Goal: Task Accomplishment & Management: Use online tool/utility

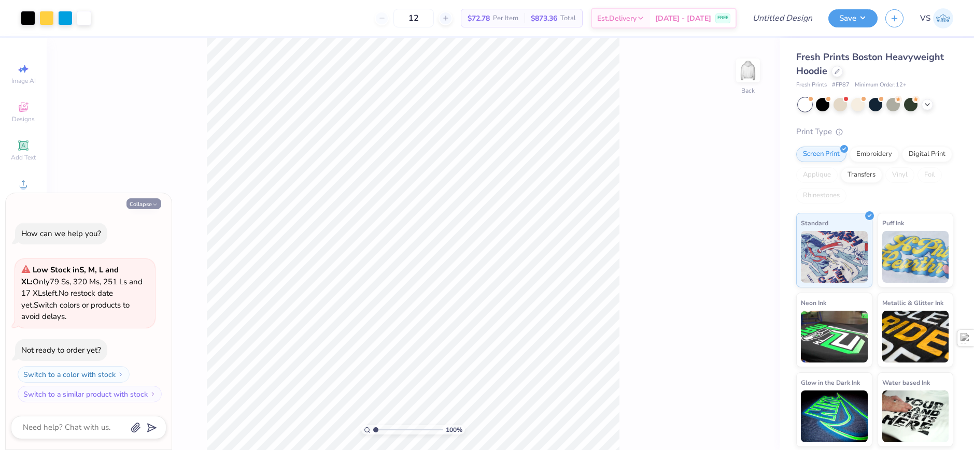
click at [142, 205] on button "Collapse" at bounding box center [143, 203] width 35 height 11
type textarea "x"
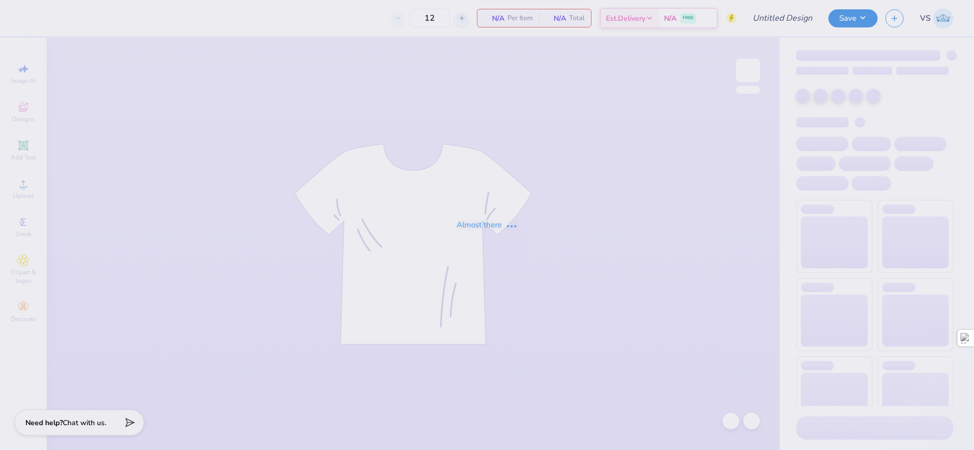
type input "Sigma Chi Reg Shirt"
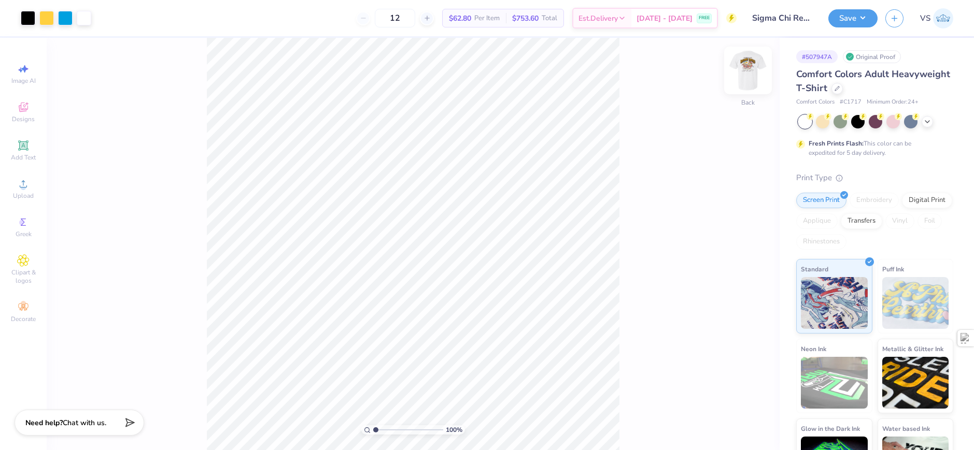
click at [742, 73] on img at bounding box center [747, 70] width 41 height 41
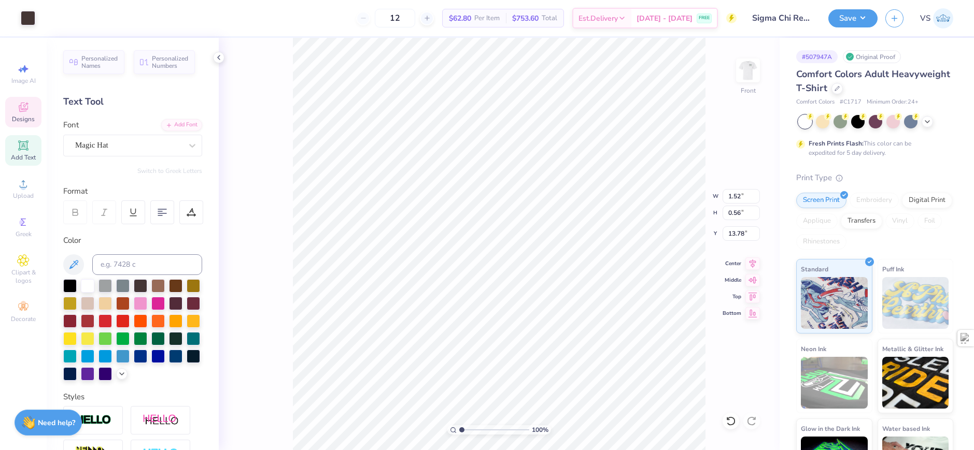
scroll to position [9, 1]
type textarea "Sigma"
type input "1.49212329151837"
type textarea "C"
type input "1.49212329151837"
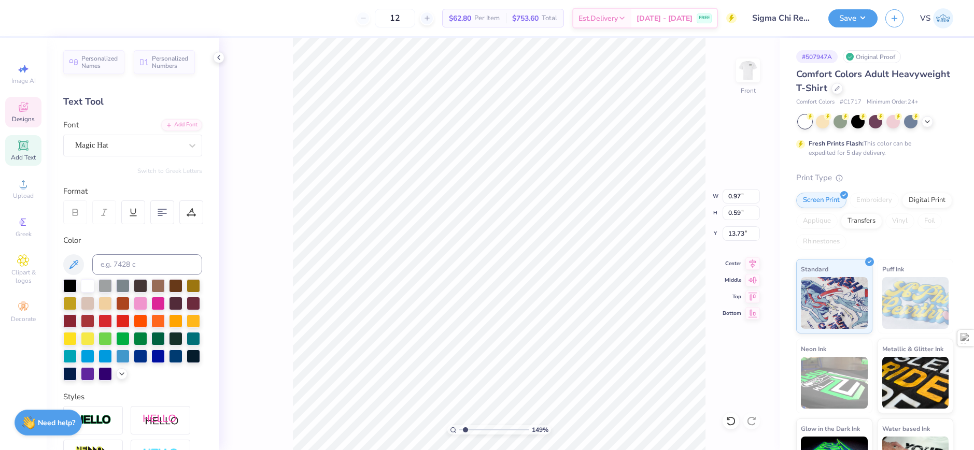
type textarea "Ch"
type input "1.49212329151837"
type textarea "Chi"
type input "1.49212329151837"
type input "10.10"
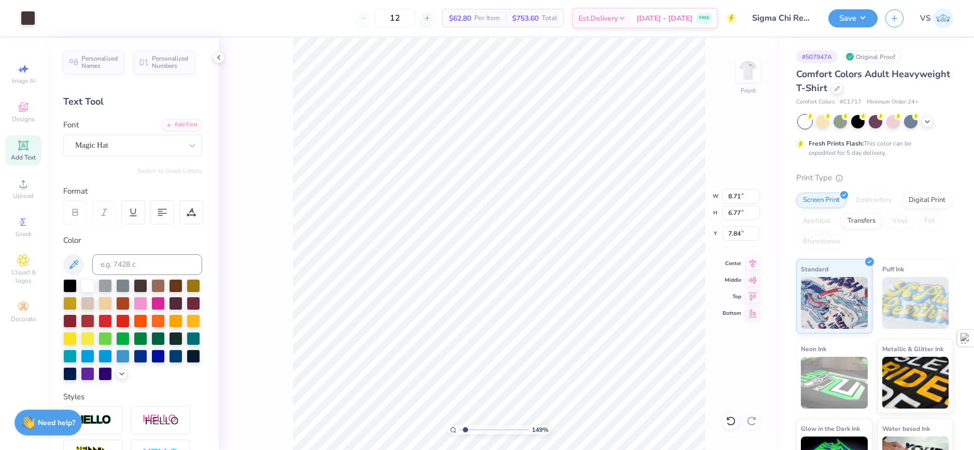
type input "7.85"
type input "1.49212329151837"
type input "6.90"
type input "1.35006143669128"
type input "4.05"
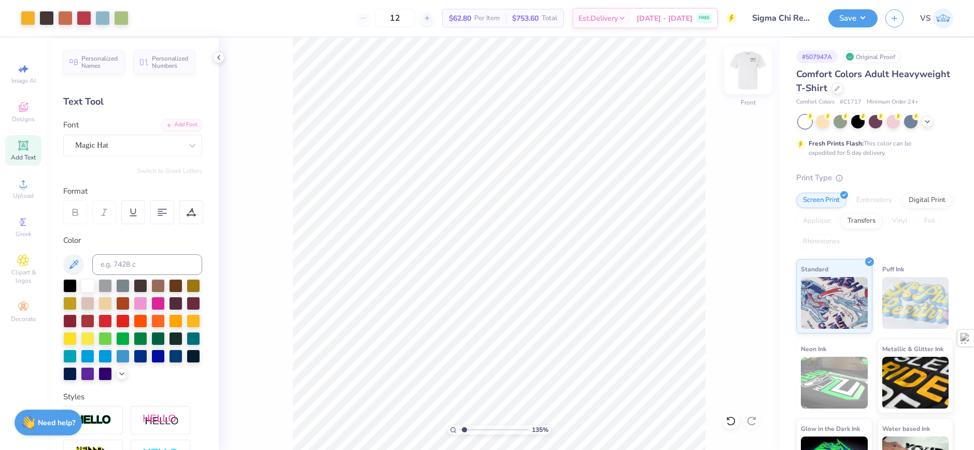
click at [754, 68] on img at bounding box center [747, 70] width 41 height 41
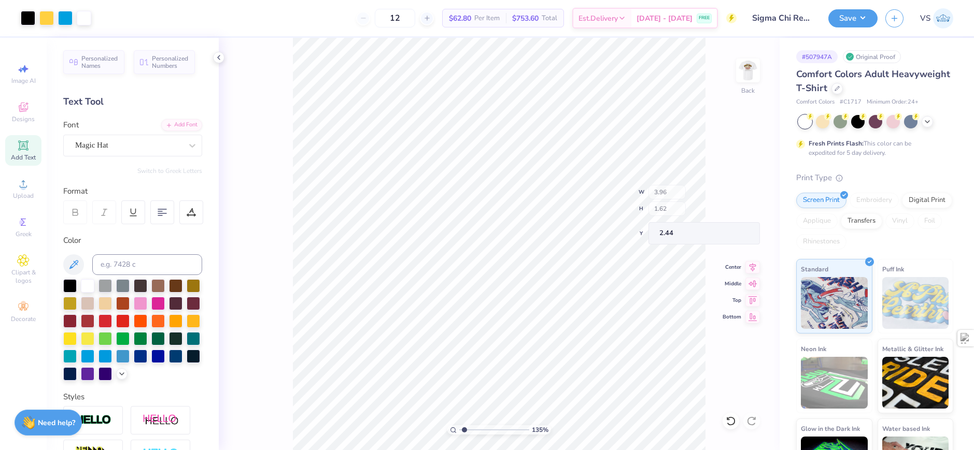
type input "1.35006143669128"
type input "0.62"
type input "1.35006143669128"
type input "4.22"
type input "0.99"
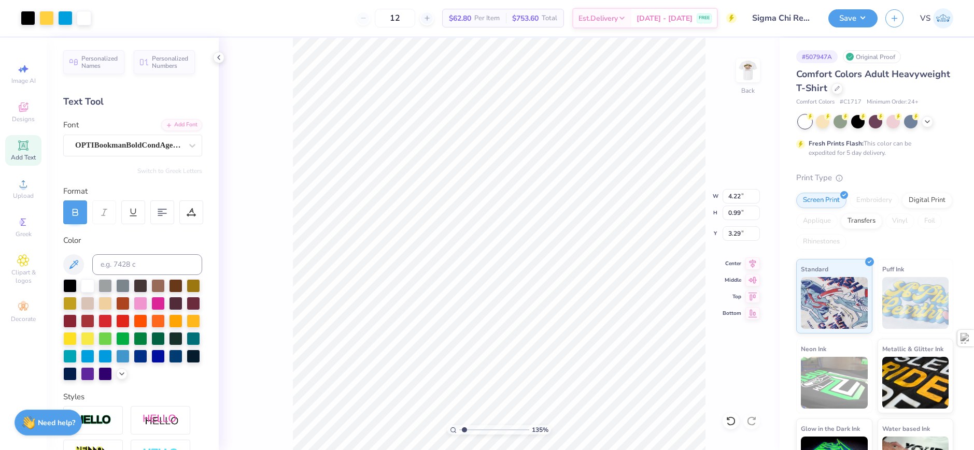
type input "1.35006143669128"
type input "2.50"
type input "1"
click at [748, 67] on img at bounding box center [747, 70] width 41 height 41
click at [745, 72] on img at bounding box center [747, 70] width 41 height 41
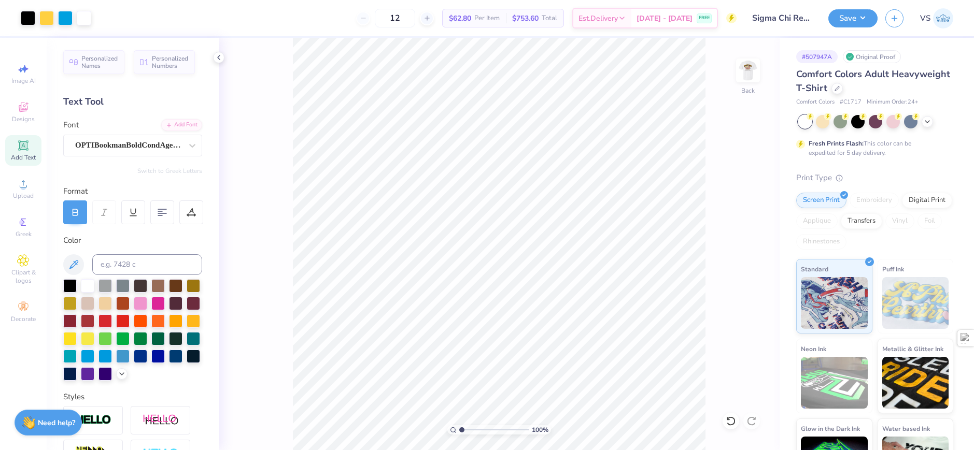
click at [25, 150] on icon at bounding box center [23, 145] width 12 height 12
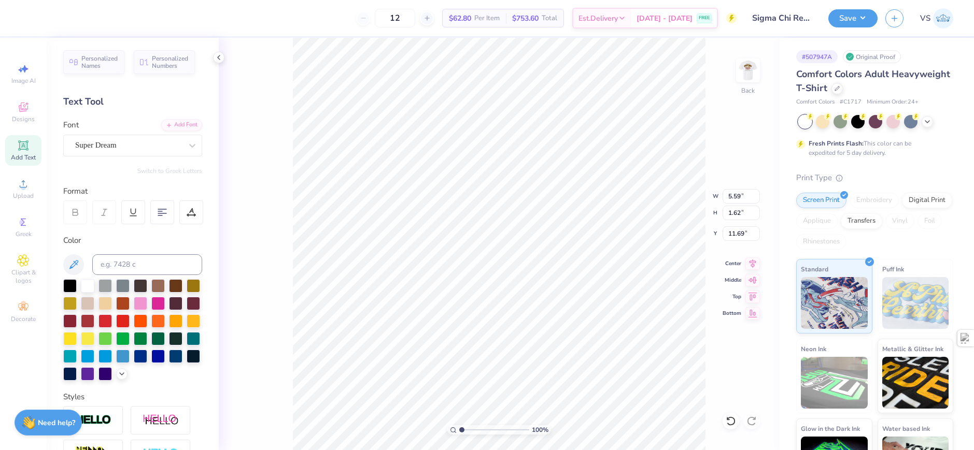
scroll to position [9, 2]
type textarea "S"
type textarea "SIGMA CHI"
type input "5.68"
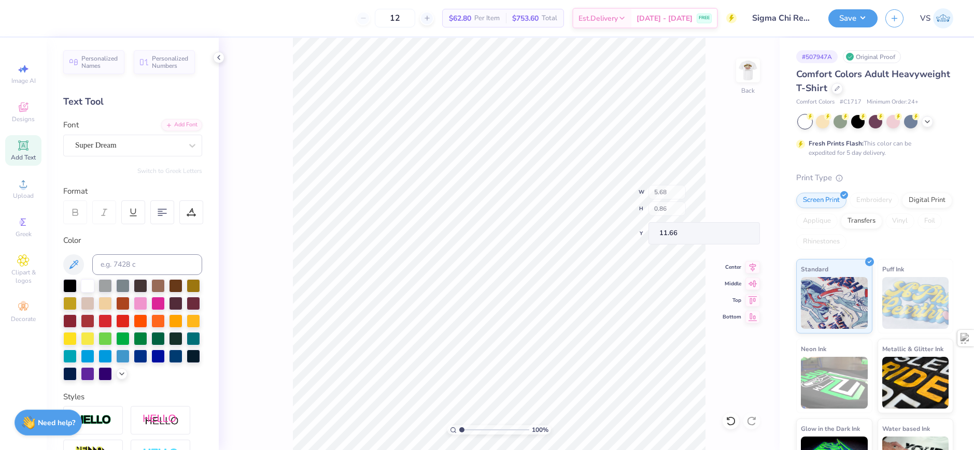
type input "0.86"
click at [136, 145] on div "Super Dream" at bounding box center [128, 145] width 109 height 16
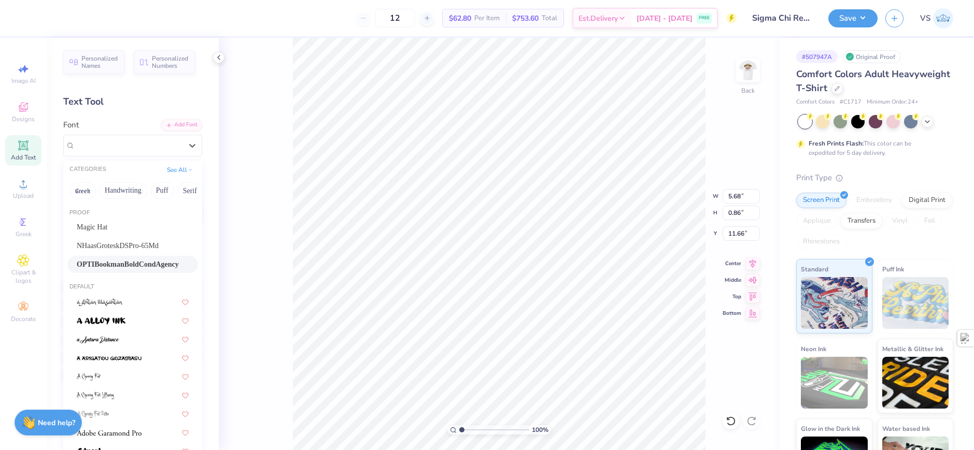
click at [132, 261] on span "OPTIBookmanBoldCondAgency" at bounding box center [128, 264] width 102 height 11
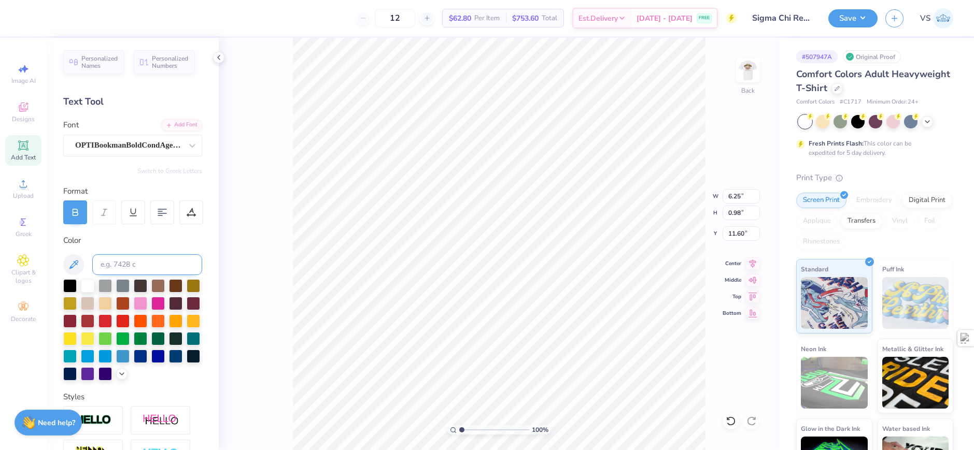
type input "6.25"
type input "0.98"
type input "11.60"
type input "4.00"
type input "0.63"
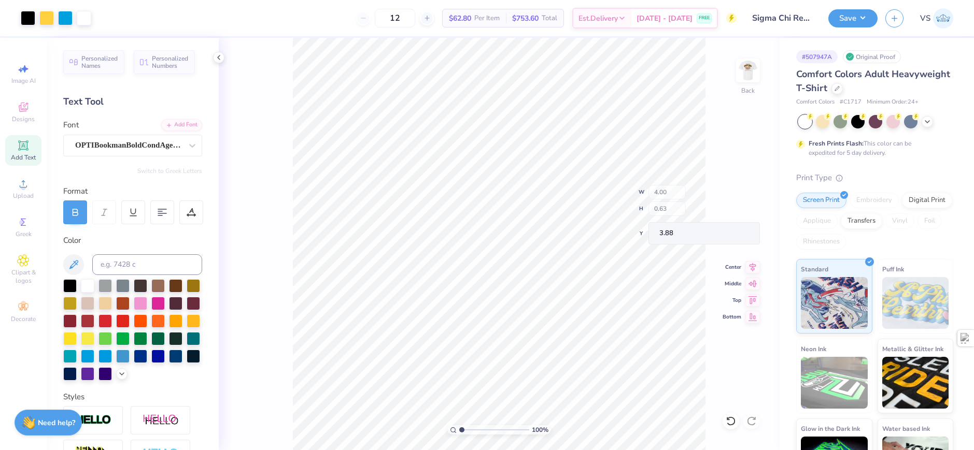
type input "3.88"
click at [70, 283] on div at bounding box center [69, 284] width 13 height 13
type input "2.97"
type input "0.47"
type input "1.63"
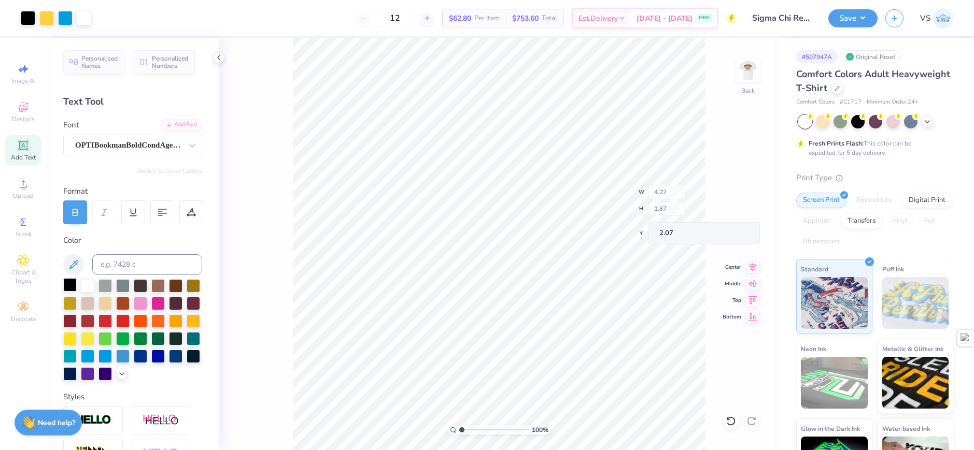
type input "2.07"
type input "2.22643191709162"
type input "2.22"
type input "2.22643191709162"
type textarea "SIGMA"
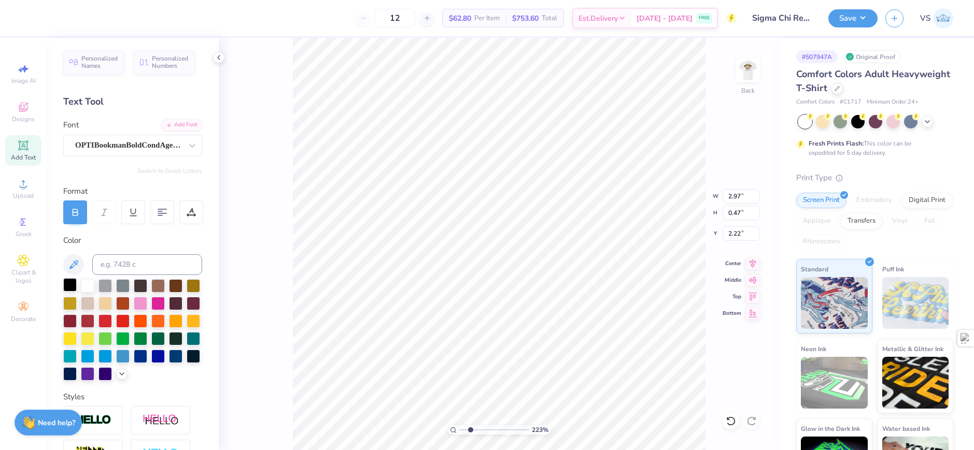
scroll to position [9, 3]
type input "2.22643191709162"
type textarea "SIGMA"
type input "2.22643191709162"
type input "4.33"
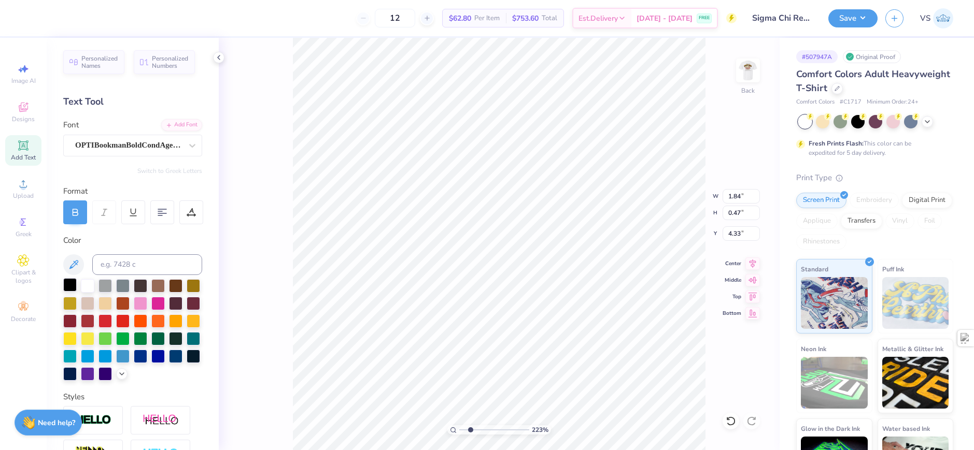
scroll to position [9, 2]
type input "2.22643191709162"
type textarea "C"
type input "2.22643191709162"
type textarea "Cc"
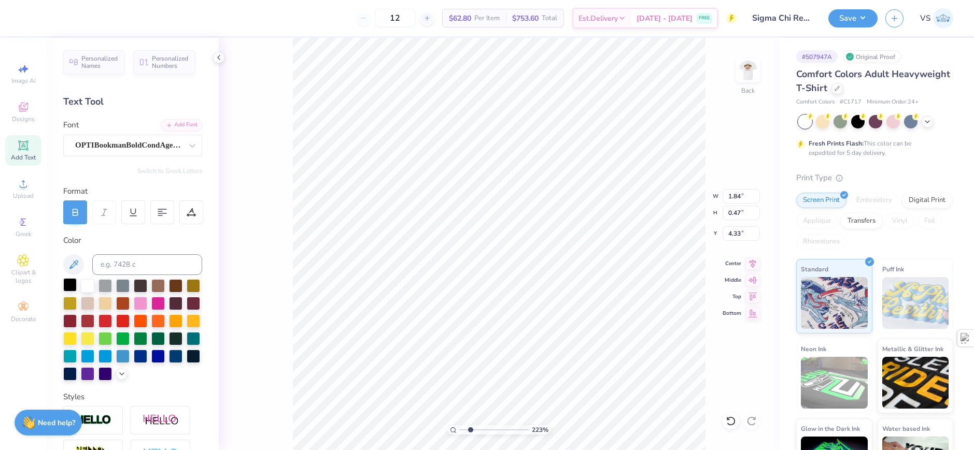
type input "2.22643191709162"
type textarea "C"
type input "2.22643191709162"
type textarea "Ch"
type input "2.22643191709162"
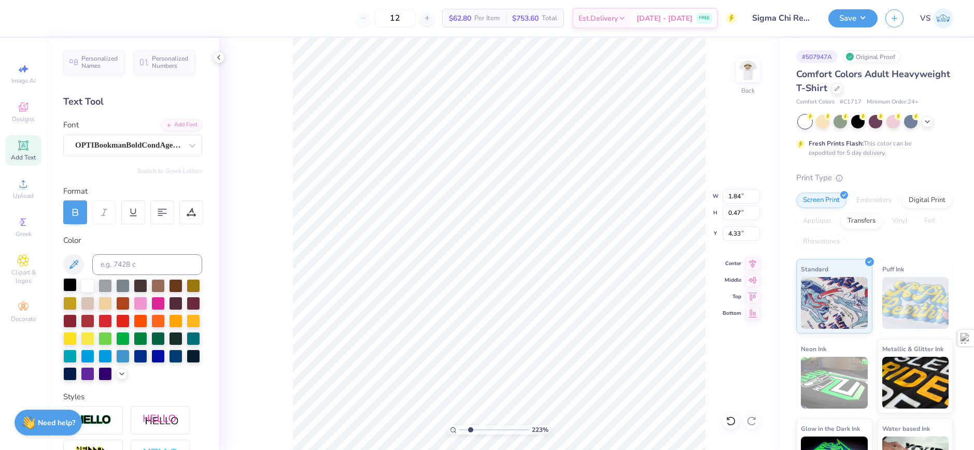
type textarea "C"
type input "2.22643191709162"
type textarea "CH"
type input "2.22643191709162"
type textarea "CHI"
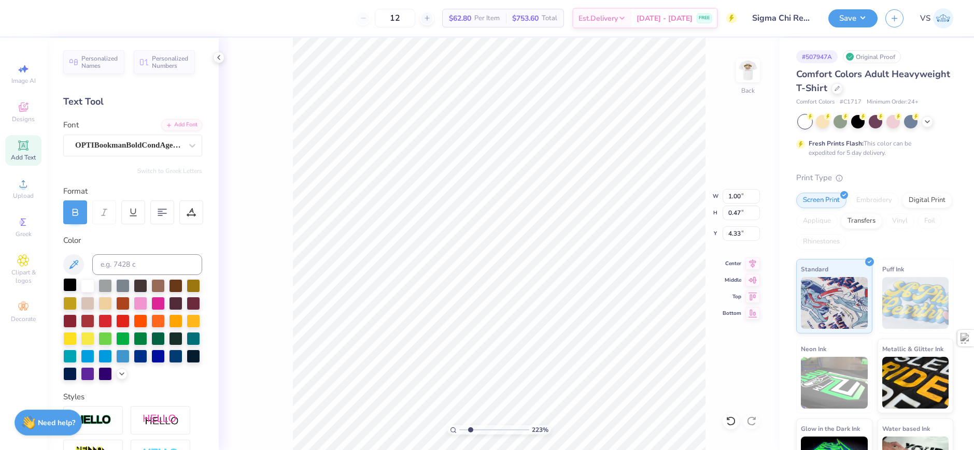
type input "2.22643191709162"
type input "4.26"
type input "1"
type input "2.64"
type input "4.70"
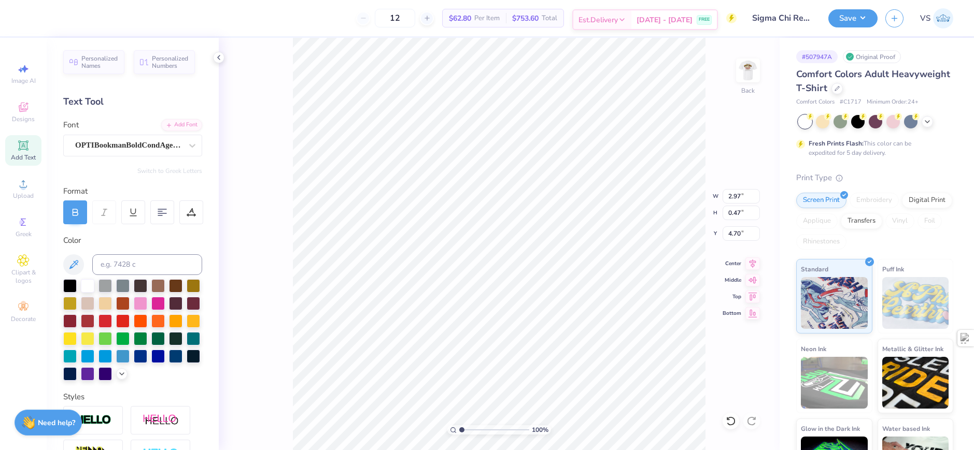
paste textarea "Mcgill University"
type textarea "MCGILL University"
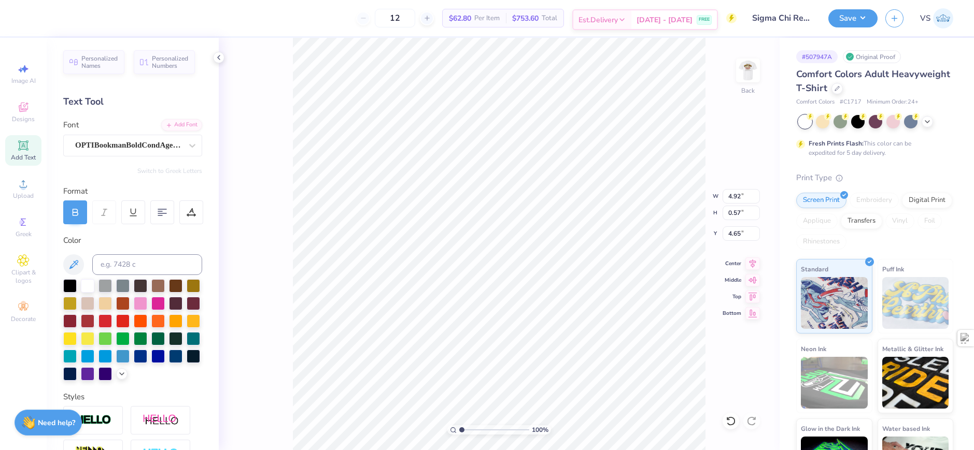
scroll to position [9, 5]
type textarea "MCGILL UNIVERSITY"
type input "4.47"
type input "0.37"
type input "3.00581987268405"
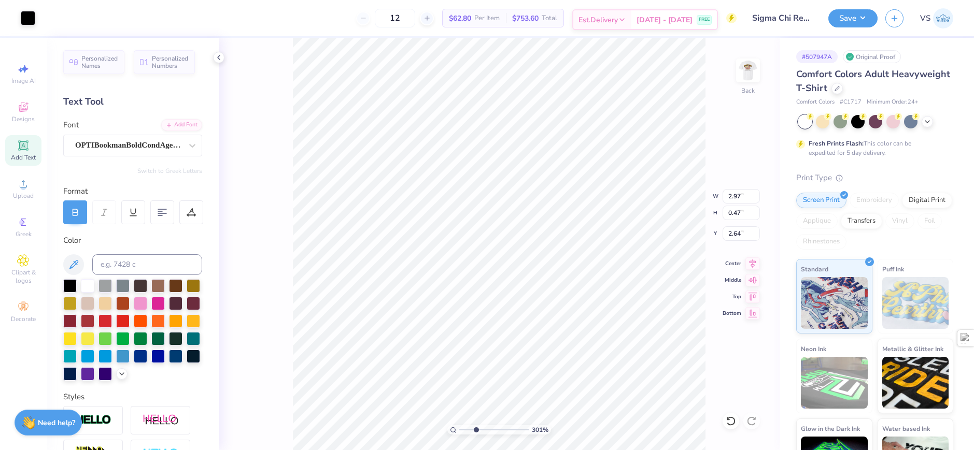
type input "2.77"
type input "3.00581987268405"
type input "2.41"
type input "0.38"
type input "2.85"
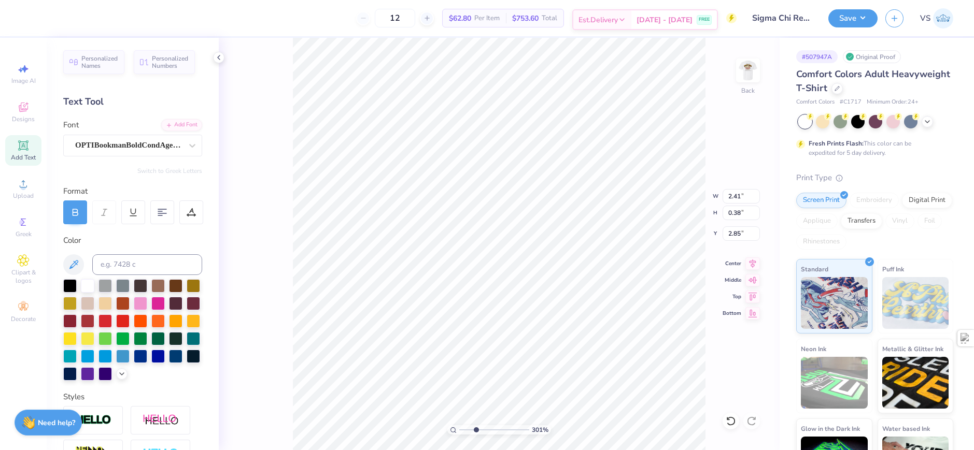
type input "3.00581987268405"
type input "2.69"
type input "3.00581987268405"
type input "4.47"
type input "0.37"
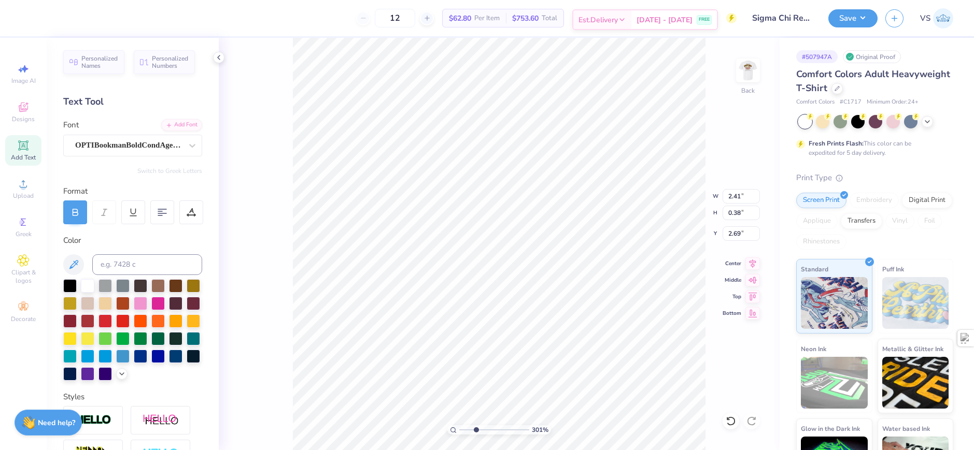
type input "4.70"
type input "3.00581987268405"
type input "4.62"
type input "1"
type input "2.42"
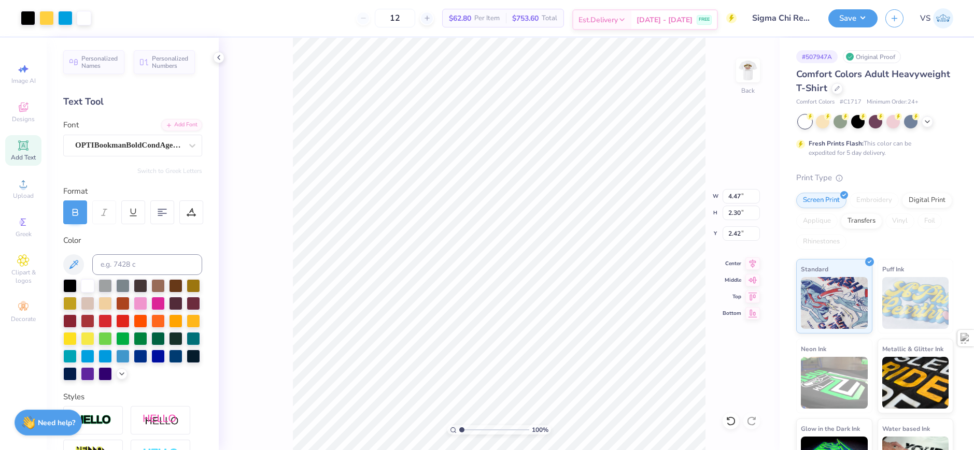
type input "8.32"
type input "4.28"
type input "2.38"
click at [471, 21] on span "$62.80" at bounding box center [460, 18] width 22 height 11
type input "3.98"
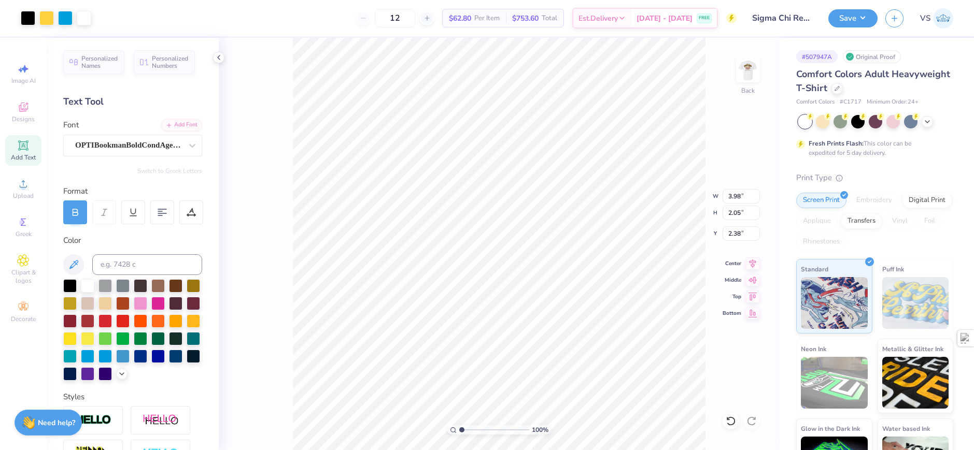
type input "2.05"
type input "1.98"
click at [743, 77] on img at bounding box center [747, 70] width 41 height 41
click at [758, 73] on img at bounding box center [747, 70] width 41 height 41
type input "2.28"
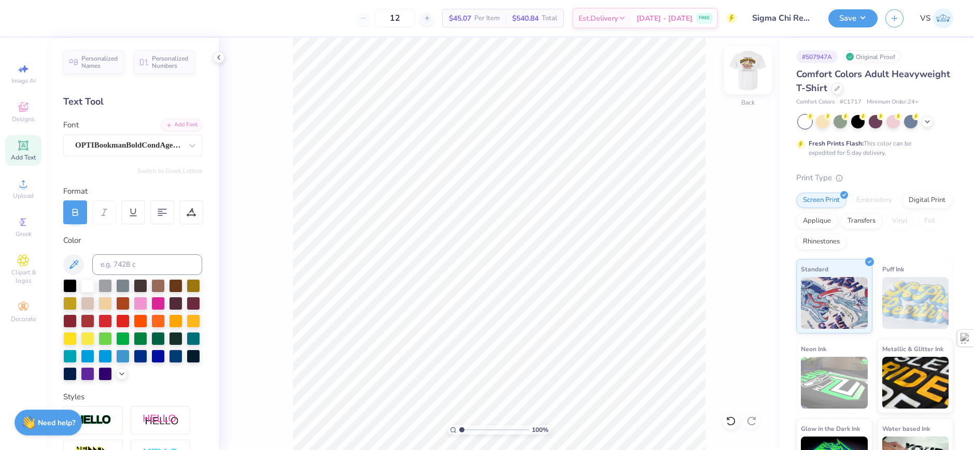
click at [752, 79] on img at bounding box center [747, 70] width 41 height 41
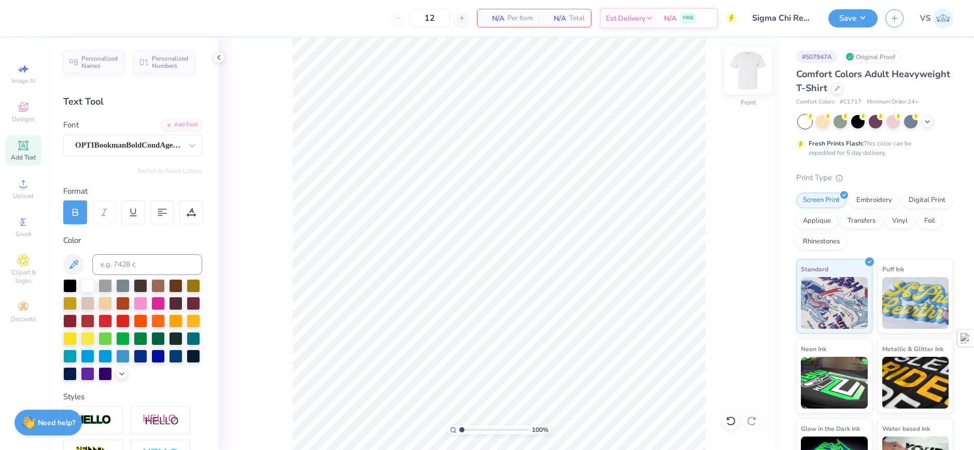
click at [754, 76] on img at bounding box center [747, 70] width 41 height 41
click at [22, 119] on span "Designs" at bounding box center [23, 119] width 23 height 8
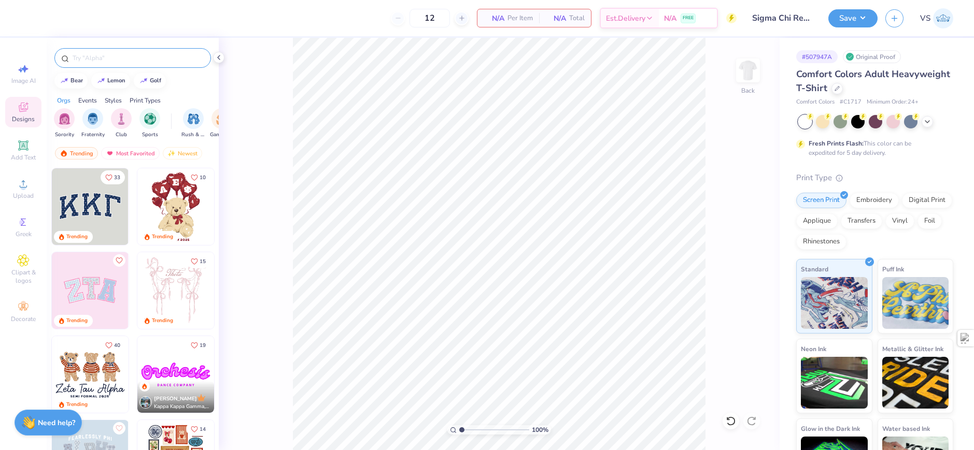
click at [116, 62] on input "text" at bounding box center [138, 58] width 133 height 10
click at [748, 72] on img at bounding box center [747, 70] width 41 height 41
click at [122, 60] on input "text" at bounding box center [138, 58] width 133 height 10
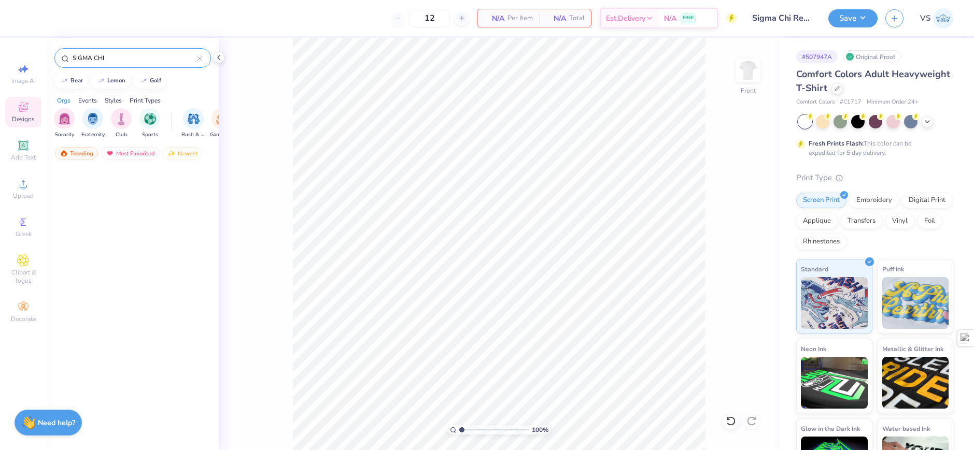
scroll to position [0, 0]
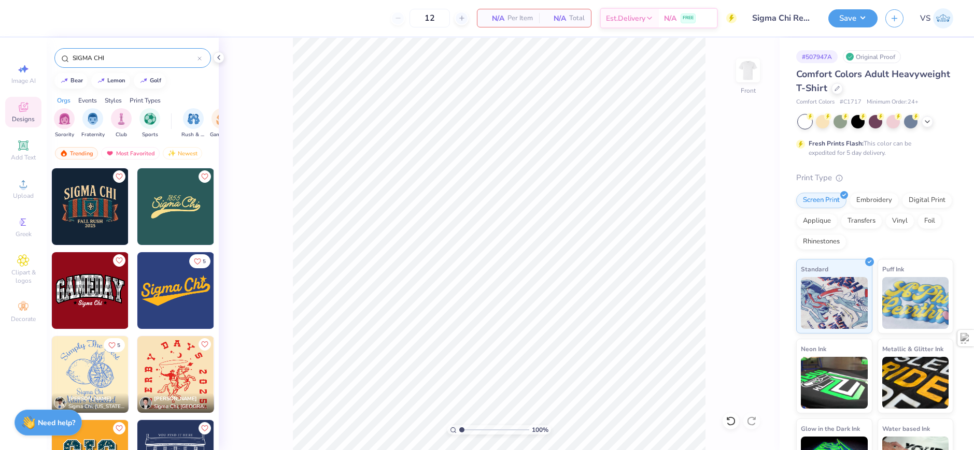
type input "SIGMA CHI"
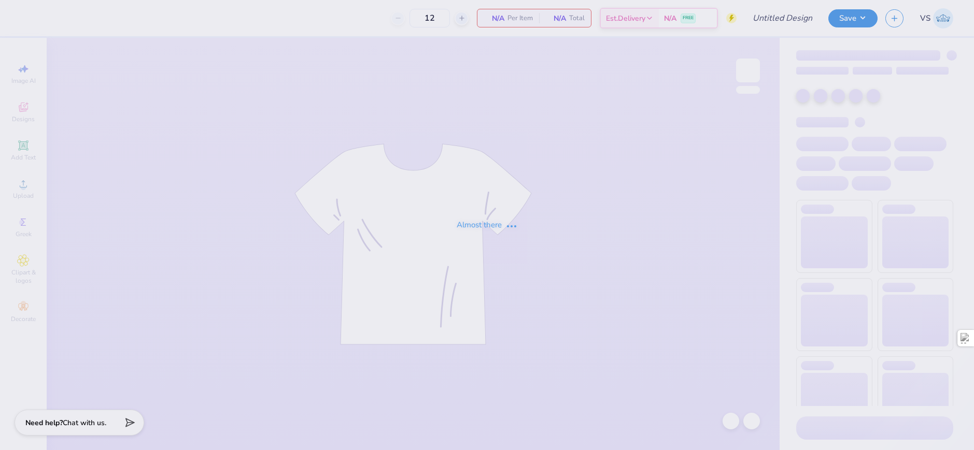
type input "Sigma Chi Reg Shirt"
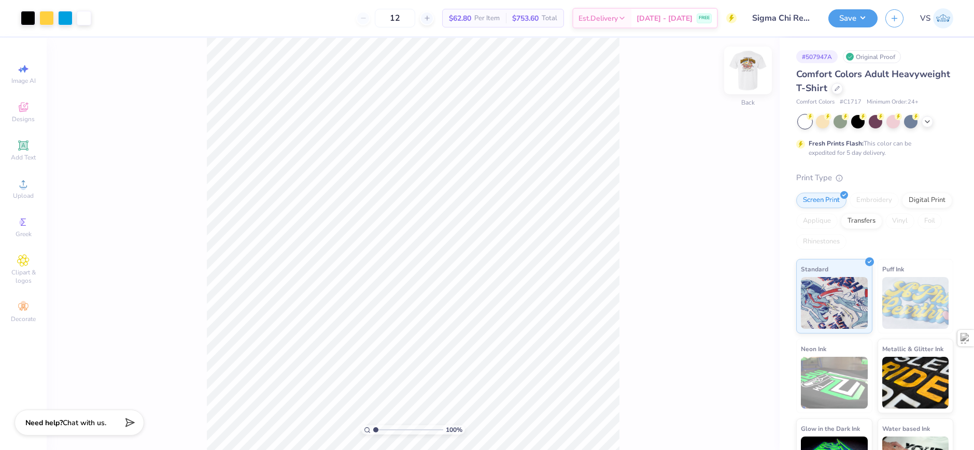
click at [747, 69] on img at bounding box center [747, 70] width 41 height 41
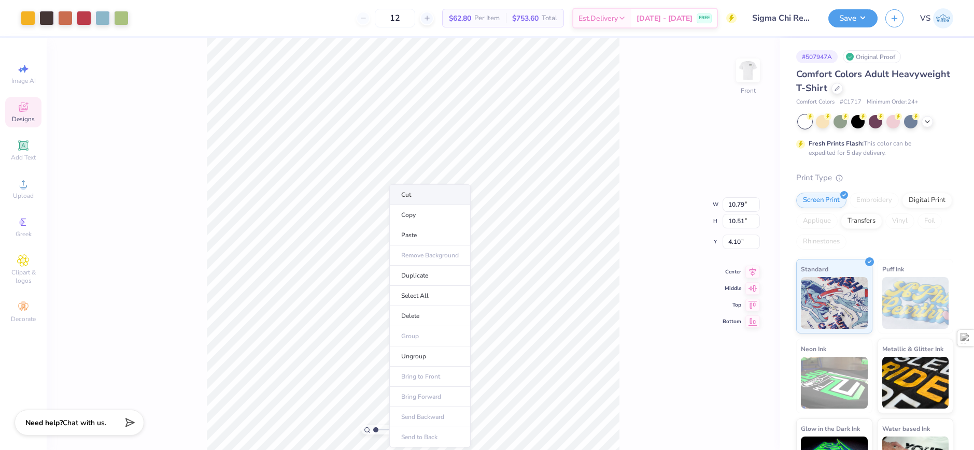
click at [428, 196] on li "Cut" at bounding box center [429, 194] width 81 height 21
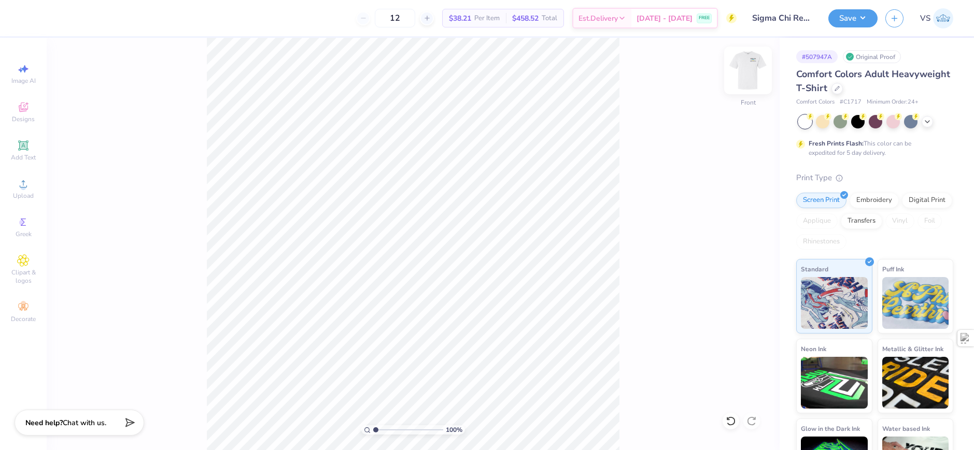
click at [748, 73] on img at bounding box center [747, 70] width 41 height 41
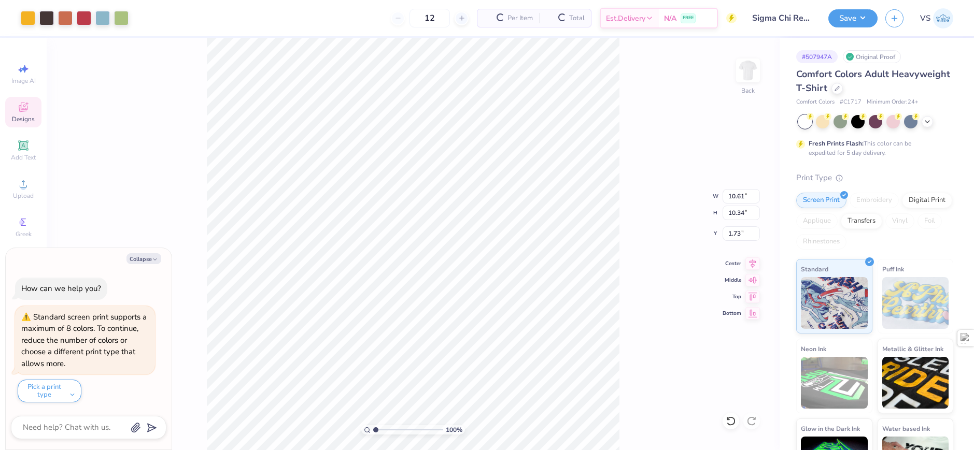
type input "10.61"
type input "10.34"
type input "1.73"
type textarea "x"
type input "6.78"
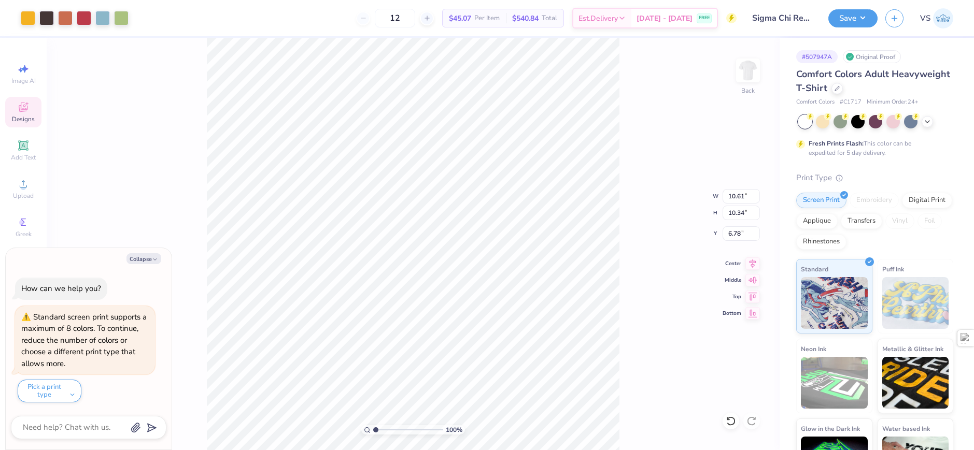
type textarea "x"
type input "1.01"
type textarea "x"
type input "12.60"
type input "12.27"
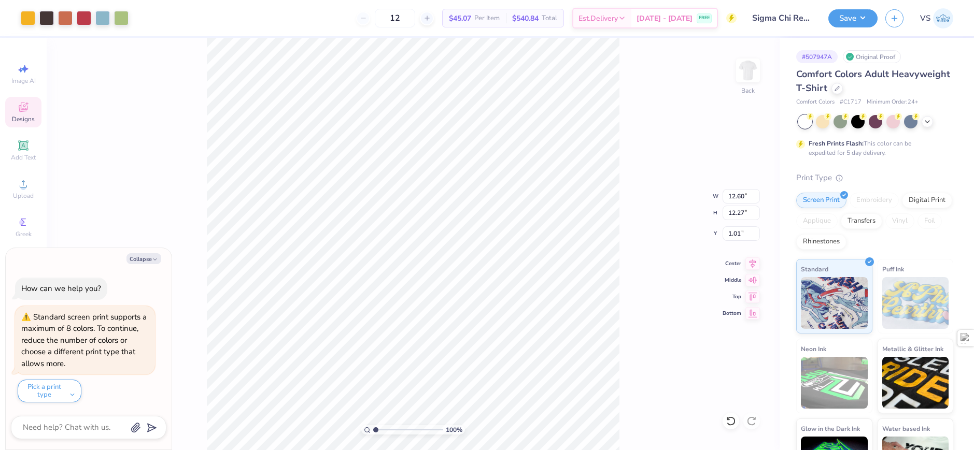
type textarea "x"
type input "1.12"
type textarea "x"
type input "11.73"
type input "11.42"
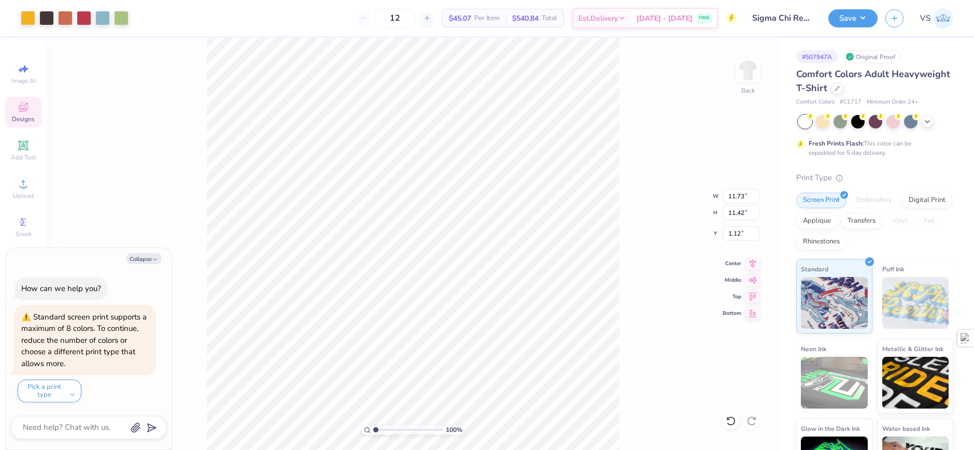
type textarea "x"
type input "1.08"
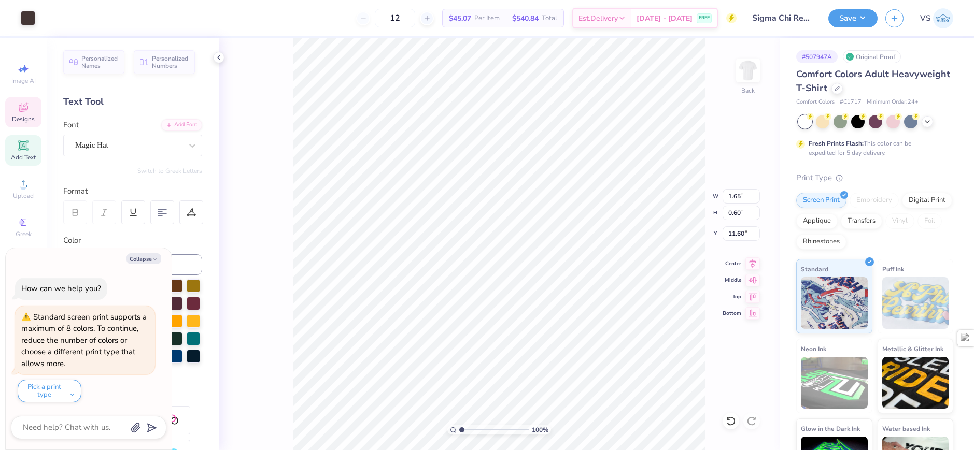
scroll to position [9, 1]
type textarea "x"
type textarea "S"
type textarea "x"
type textarea "SIG"
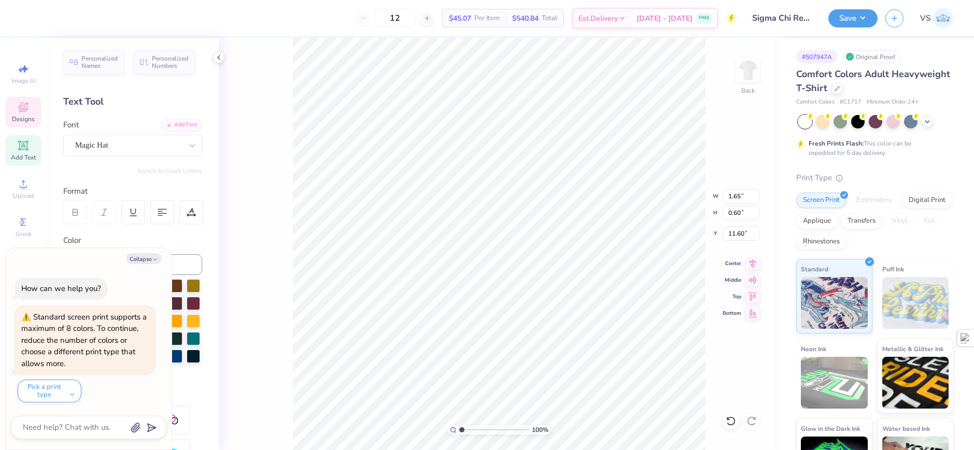
type textarea "x"
type textarea "SI"
type textarea "x"
type textarea "SIGM"
type textarea "x"
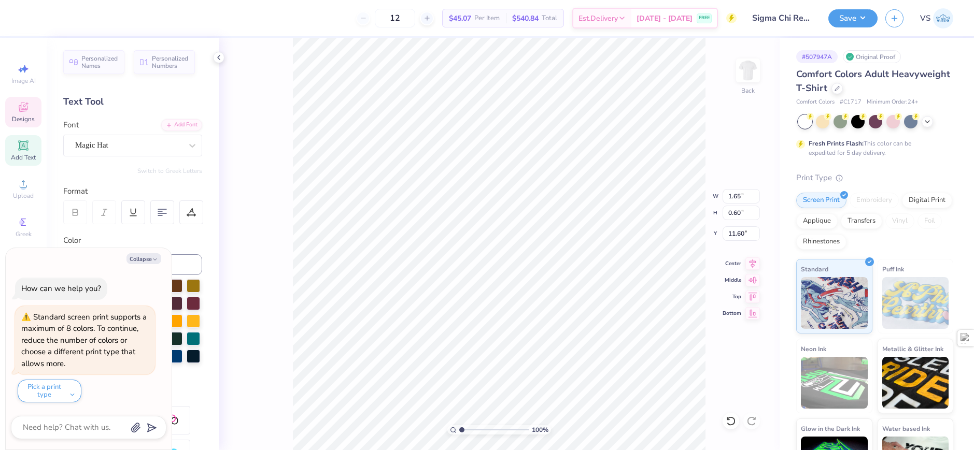
type textarea "SIGMA"
type textarea "x"
type textarea "ch"
type textarea "x"
type textarea "chi"
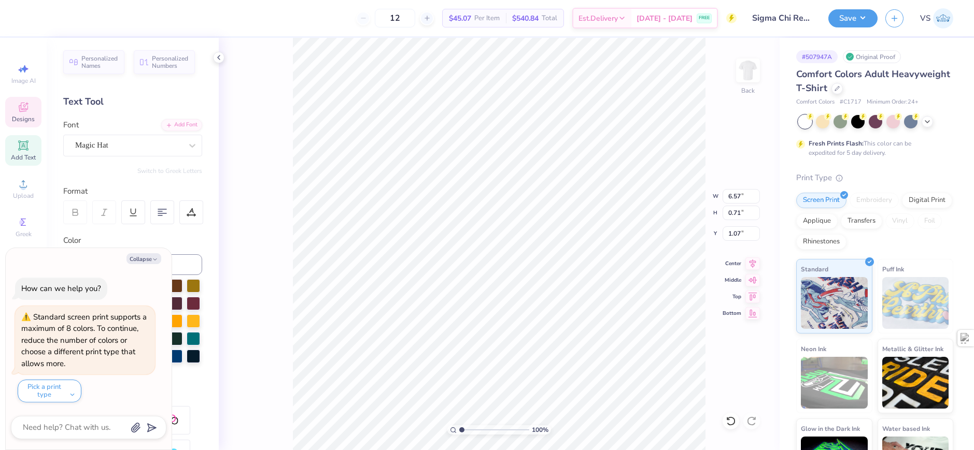
type textarea "x"
type input "0.96"
click at [685, 208] on div "100 % Back W 11.73 11.73 " H 11.54 11.54 " Y 0.96 0.96 " Center Middle Top Bott…" at bounding box center [499, 244] width 561 height 413
type textarea "x"
type input "1.84"
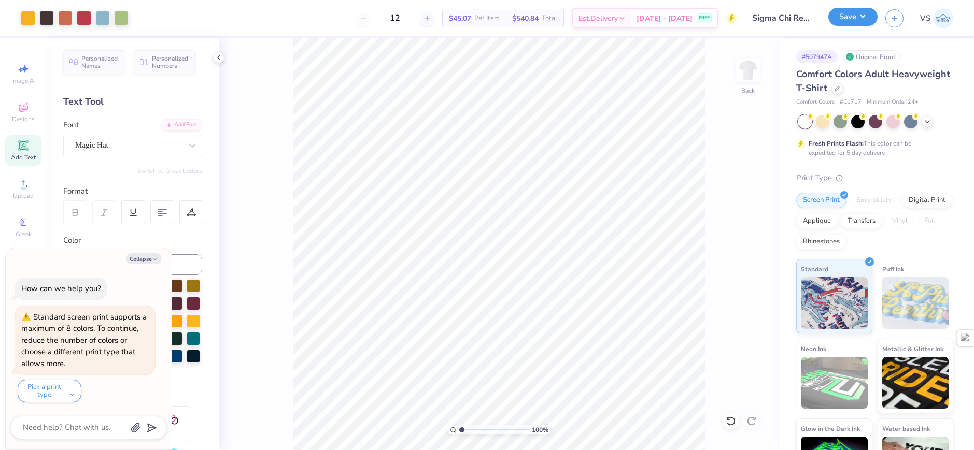
click at [851, 21] on button "Save" at bounding box center [852, 17] width 49 height 18
type textarea "x"
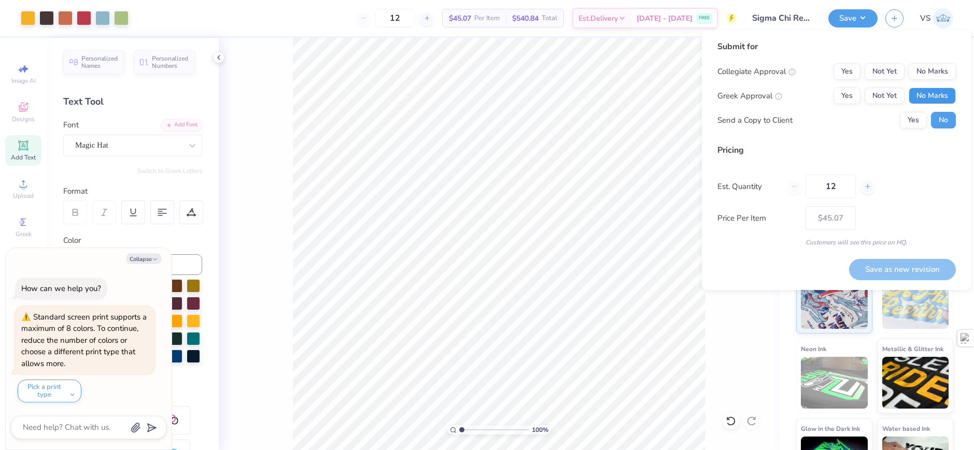
drag, startPoint x: 929, startPoint y: 91, endPoint x: 933, endPoint y: 84, distance: 7.7
click at [930, 91] on button "No Marks" at bounding box center [931, 96] width 47 height 17
click at [932, 67] on button "No Marks" at bounding box center [931, 71] width 47 height 17
click at [842, 96] on button "Yes" at bounding box center [846, 96] width 27 height 17
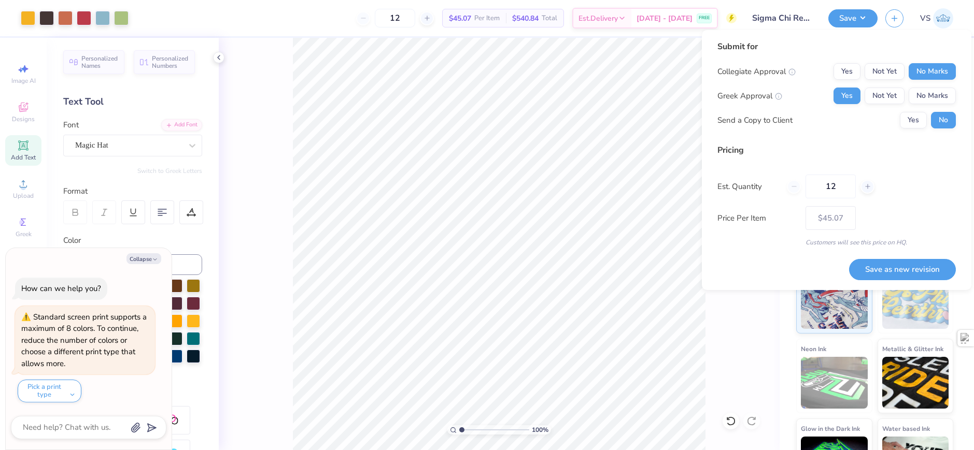
click at [842, 81] on div "Collegiate Approval Yes Not Yet No Marks Greek Approval Yes Not Yet No Marks Se…" at bounding box center [836, 95] width 238 height 65
click at [846, 70] on button "Yes" at bounding box center [846, 71] width 27 height 17
click at [908, 272] on button "Save as new revision" at bounding box center [902, 269] width 107 height 21
type input "$45.07"
type textarea "x"
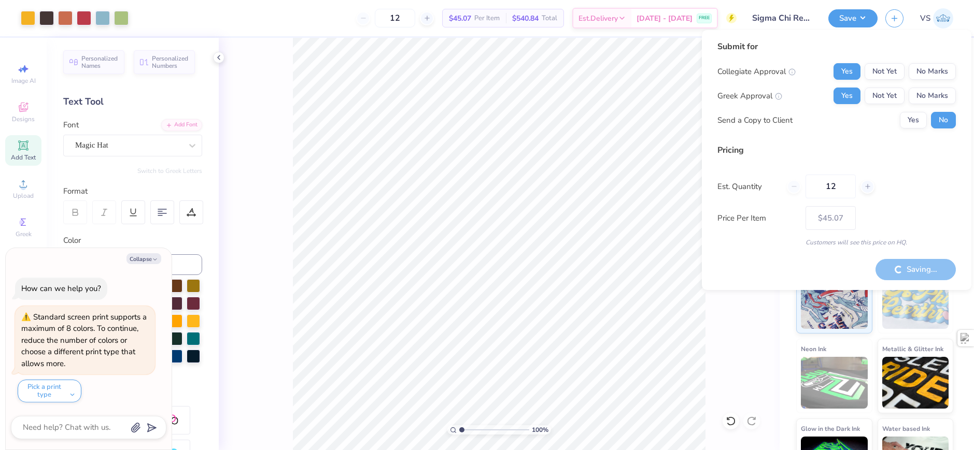
type input "– –"
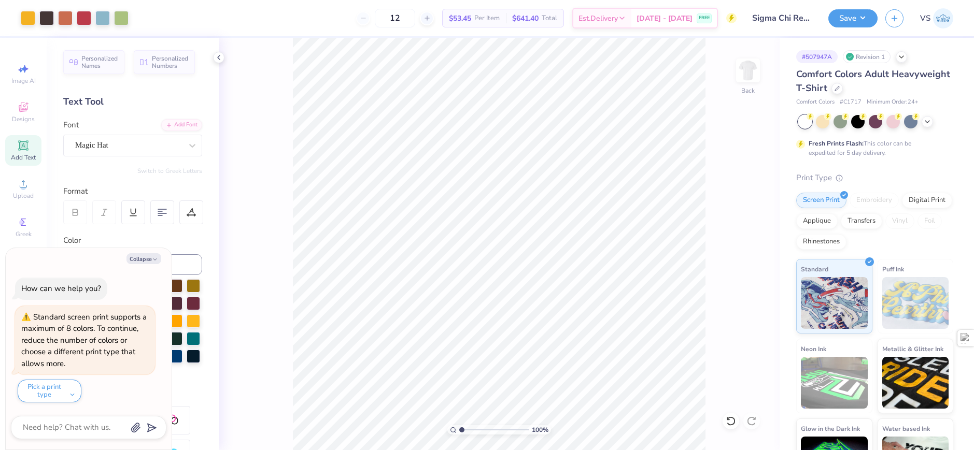
drag, startPoint x: 752, startPoint y: 263, endPoint x: 711, endPoint y: 84, distance: 184.0
click at [752, 263] on div "100 % Back" at bounding box center [499, 244] width 561 height 413
click at [150, 252] on div "Collapse How can we help you? Standard screen print supports a maximum of 8 col…" at bounding box center [89, 349] width 166 height 202
click at [150, 262] on button "Collapse" at bounding box center [143, 258] width 35 height 11
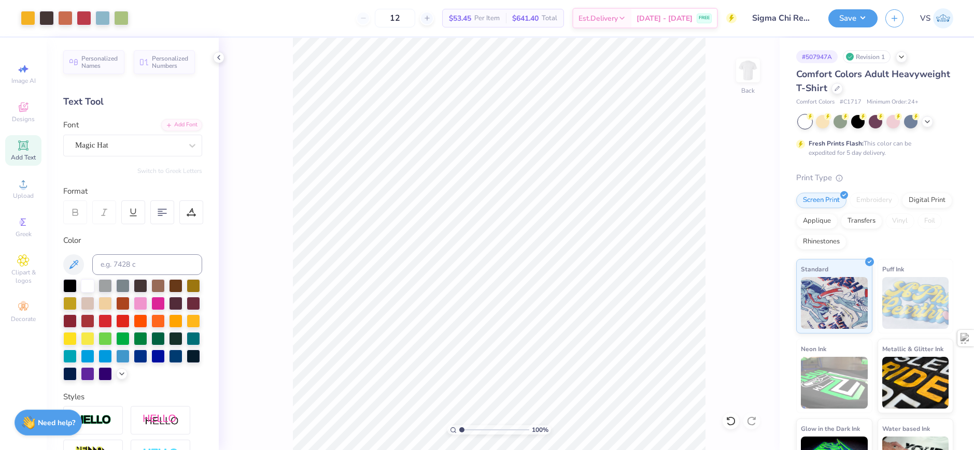
type textarea "x"
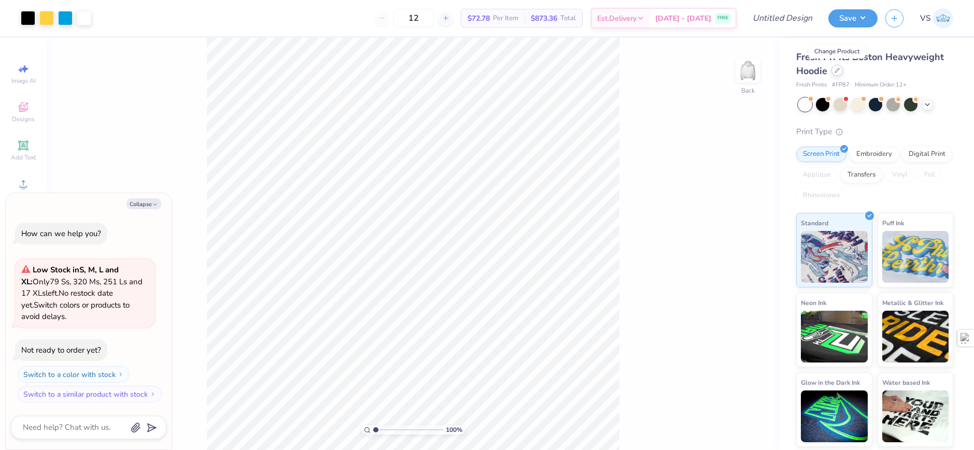
click at [834, 70] on icon at bounding box center [836, 70] width 5 height 5
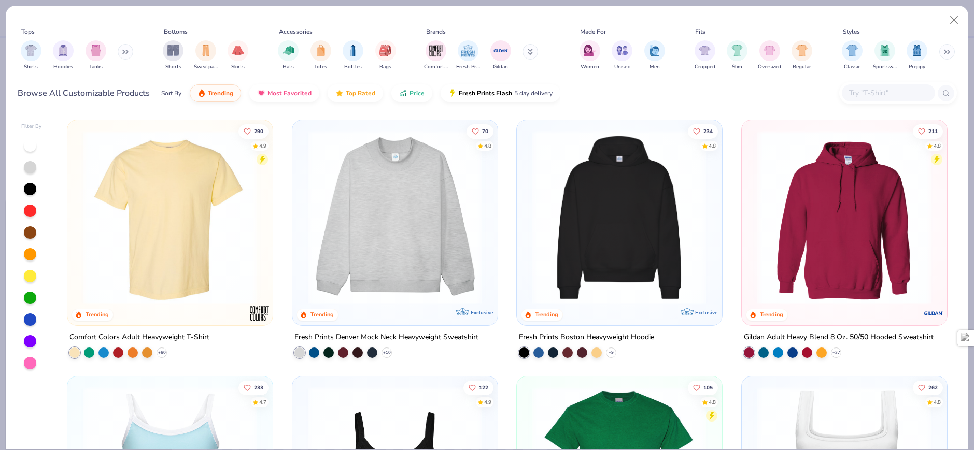
click at [122, 56] on button at bounding box center [126, 52] width 16 height 16
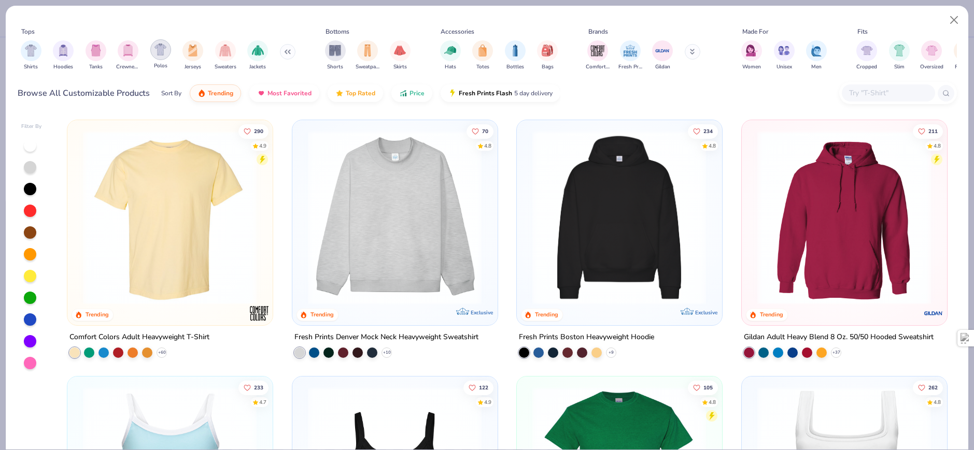
click at [155, 50] on img "filter for Polos" at bounding box center [160, 50] width 12 height 12
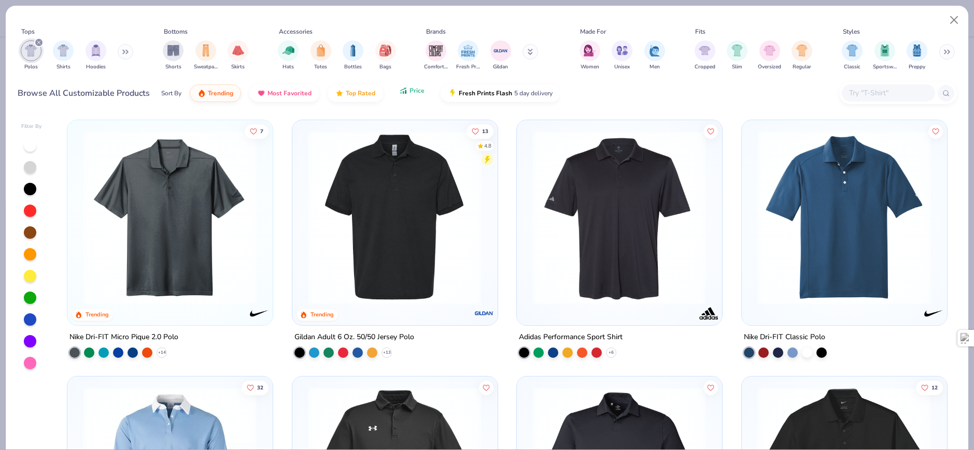
click at [410, 94] on span "Price" at bounding box center [416, 91] width 15 height 8
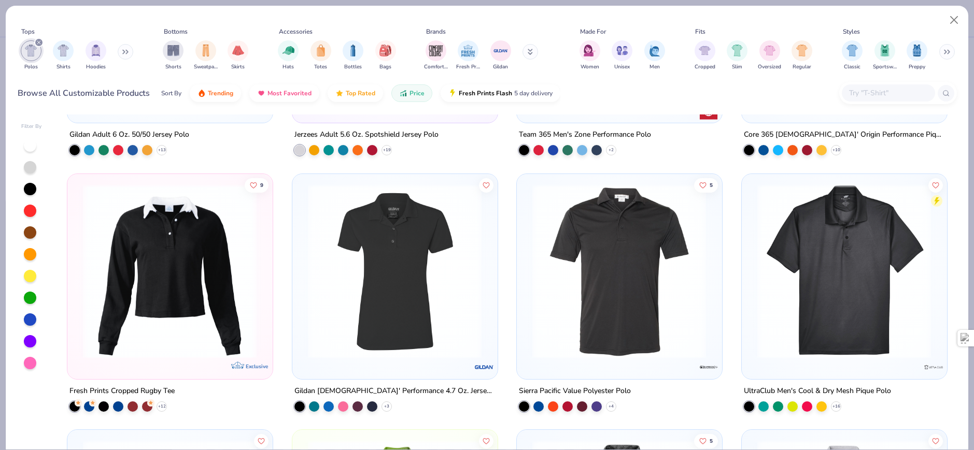
scroll to position [259, 0]
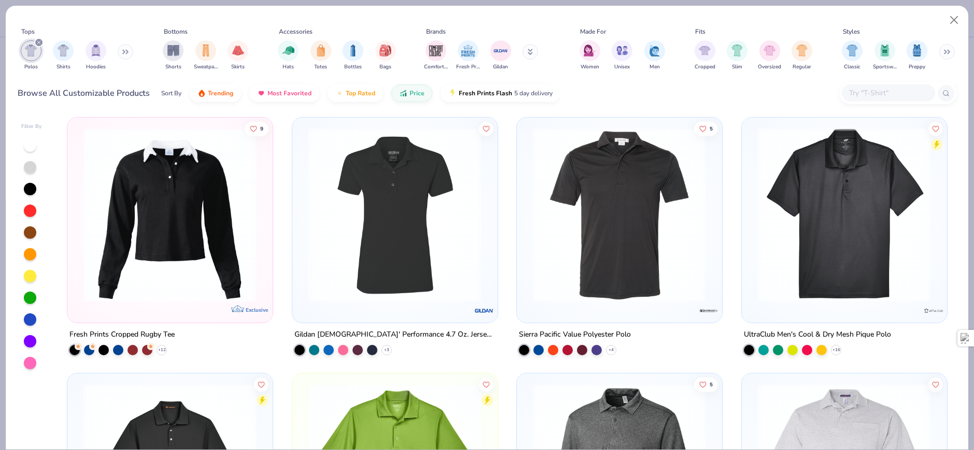
click at [567, 195] on img at bounding box center [475, 214] width 184 height 174
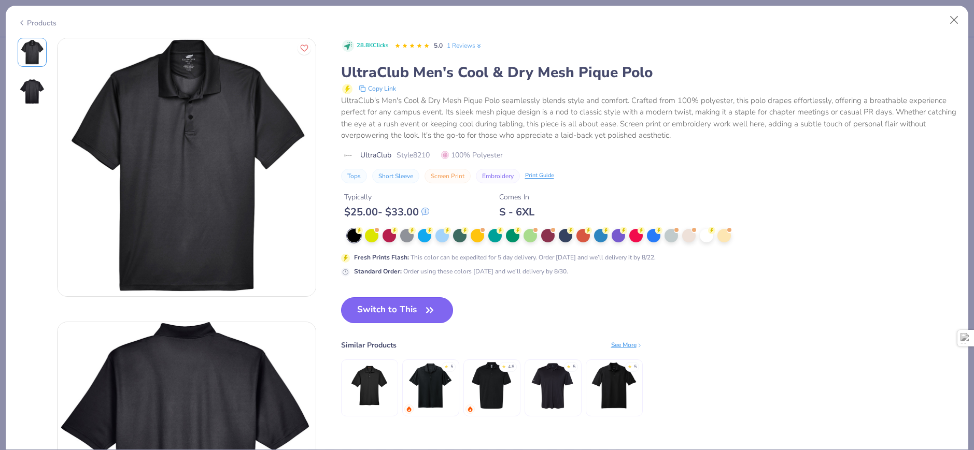
click at [400, 307] on button "Switch to This" at bounding box center [397, 310] width 112 height 26
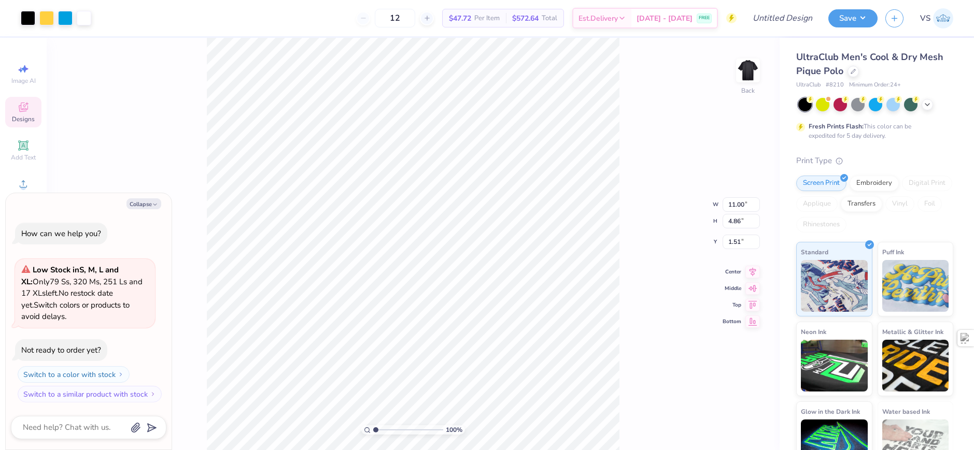
type textarea "x"
type input "6.30"
type input "2.78"
type textarea "x"
type input "1.35"
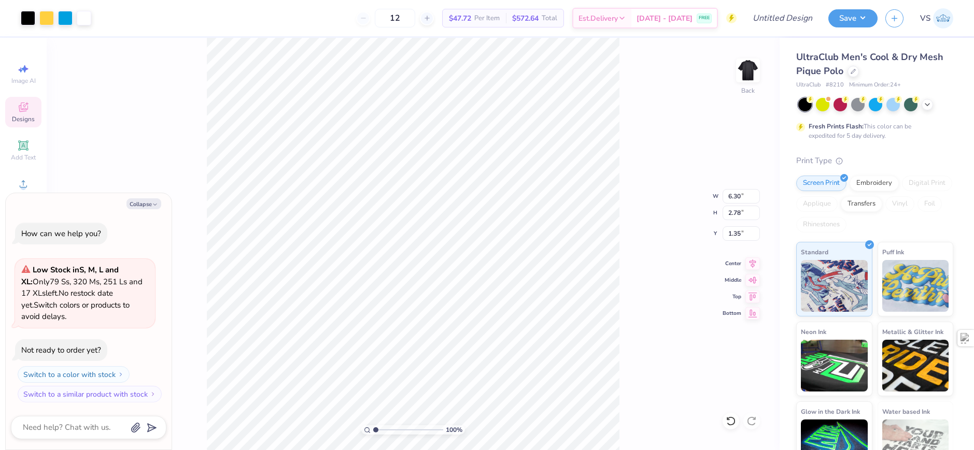
type textarea "x"
type input "3.78"
type input "1.67"
type textarea "x"
type input "1.33"
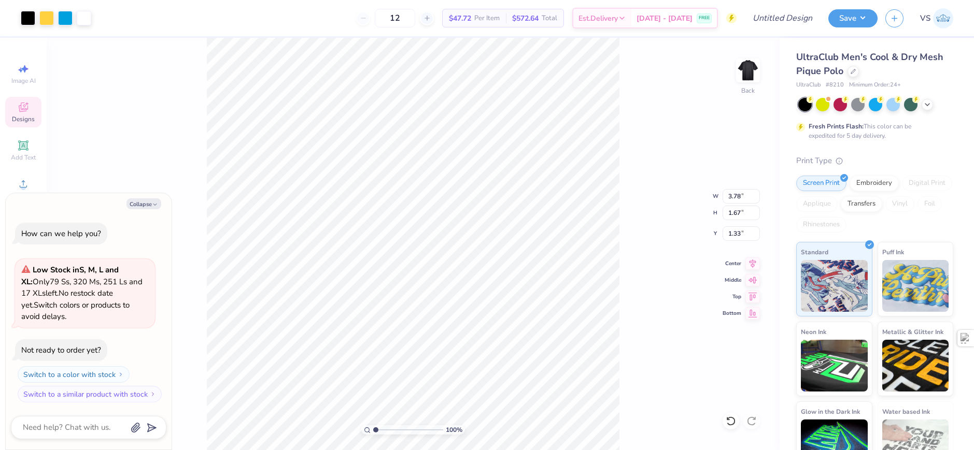
type textarea "x"
type input "1.89"
click at [33, 21] on div at bounding box center [28, 17] width 15 height 15
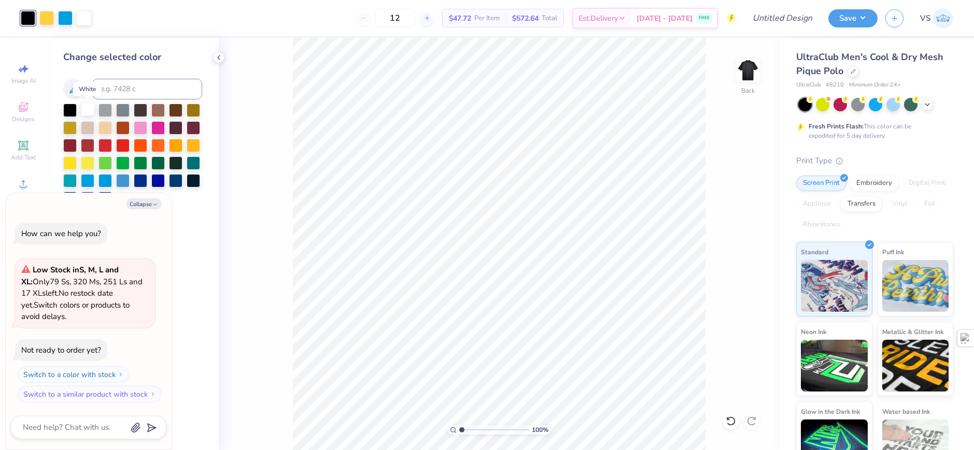
click at [90, 108] on div at bounding box center [87, 109] width 13 height 13
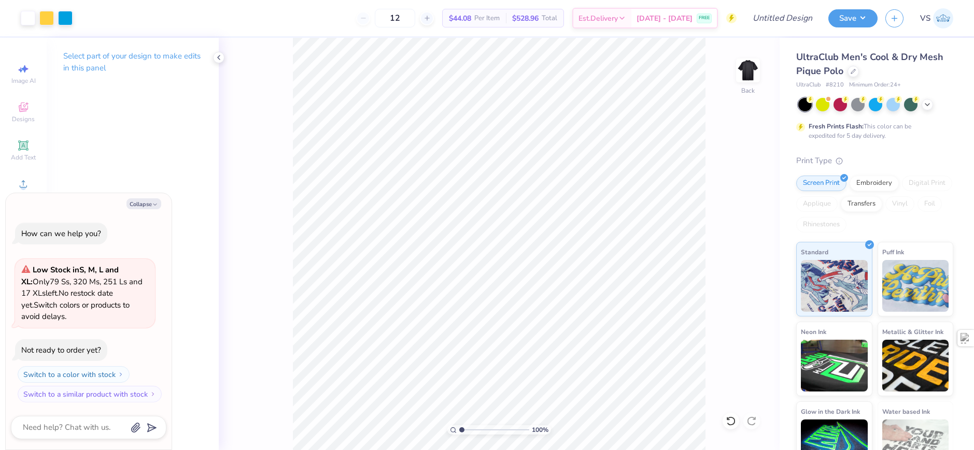
type textarea "x"
type input "2.71964221644285"
type textarea "x"
type input "2.71964221644285"
type textarea "x"
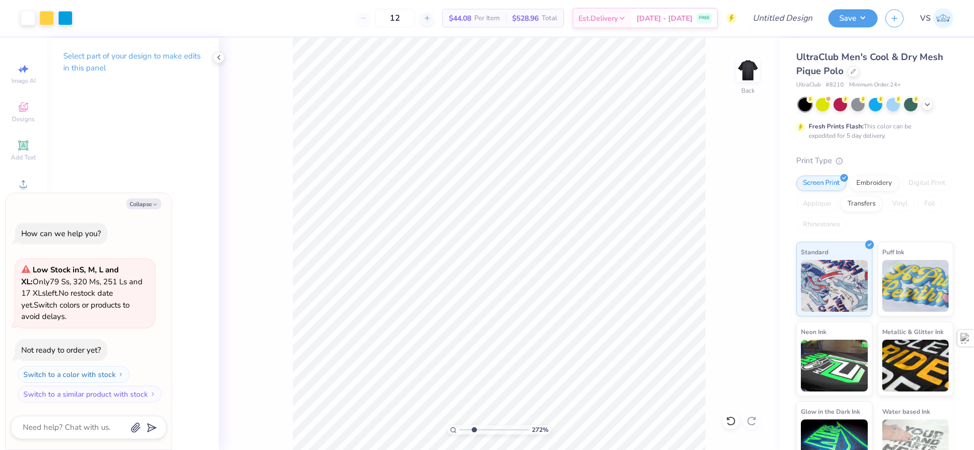
type input "2.71964221644285"
type textarea "x"
type input "2.71964221644285"
type textarea "x"
type input "2.71964221644285"
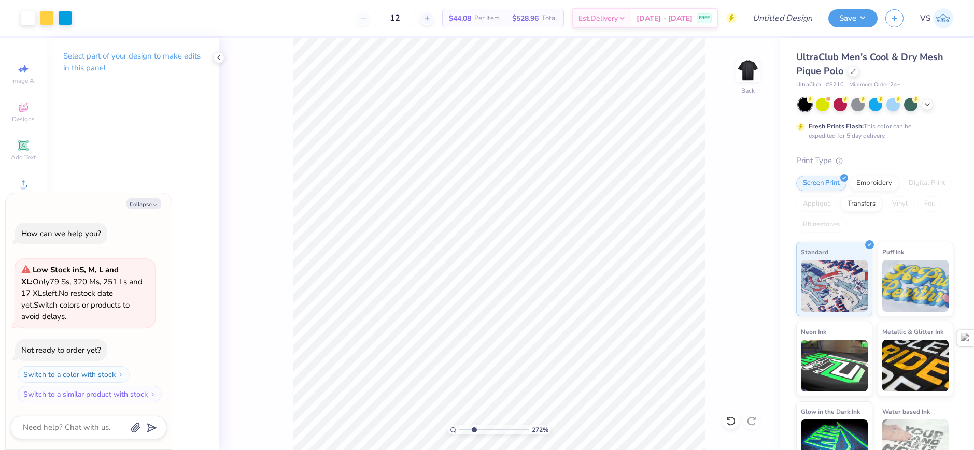
type textarea "x"
type input "2.71964221644285"
type textarea "x"
type input "2.71964221644285"
type textarea "x"
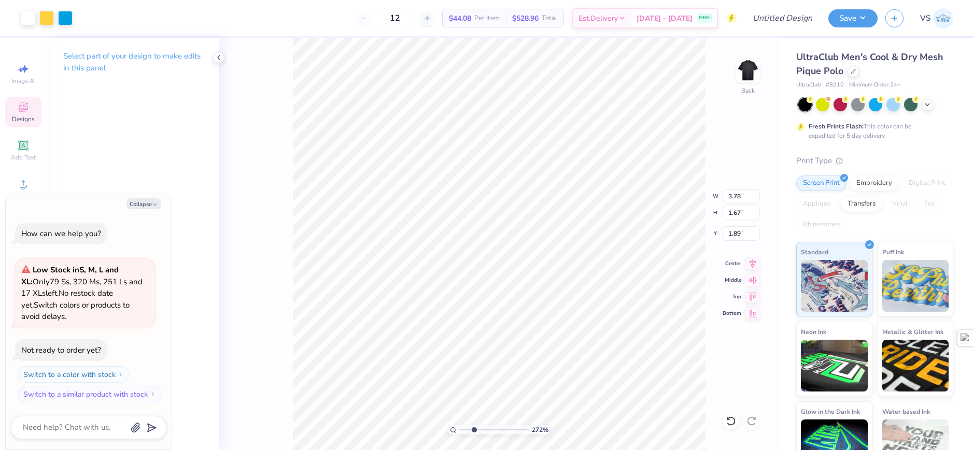
type input "2.71964221644285"
type textarea "x"
type input "2.71964221644285"
type textarea "x"
type input "2.71964221644285"
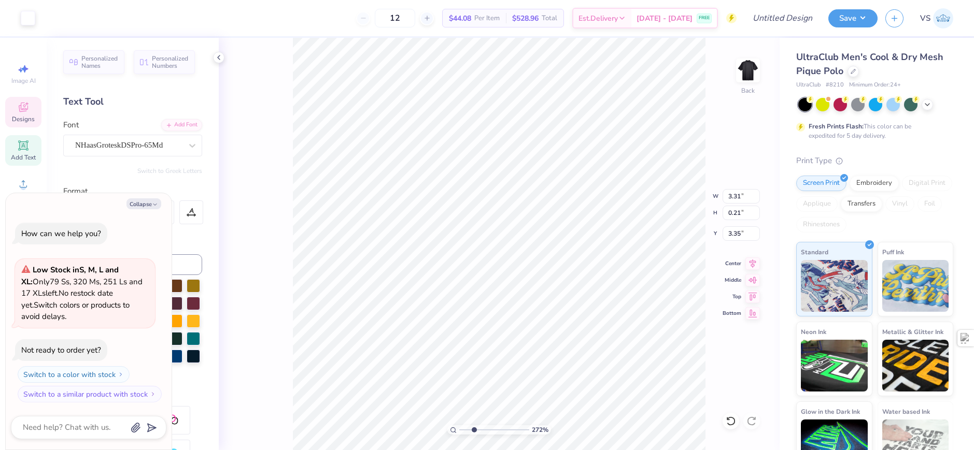
type textarea "x"
type input "2.71964221644285"
type textarea "x"
type input "2.71964221644285"
type textarea "x"
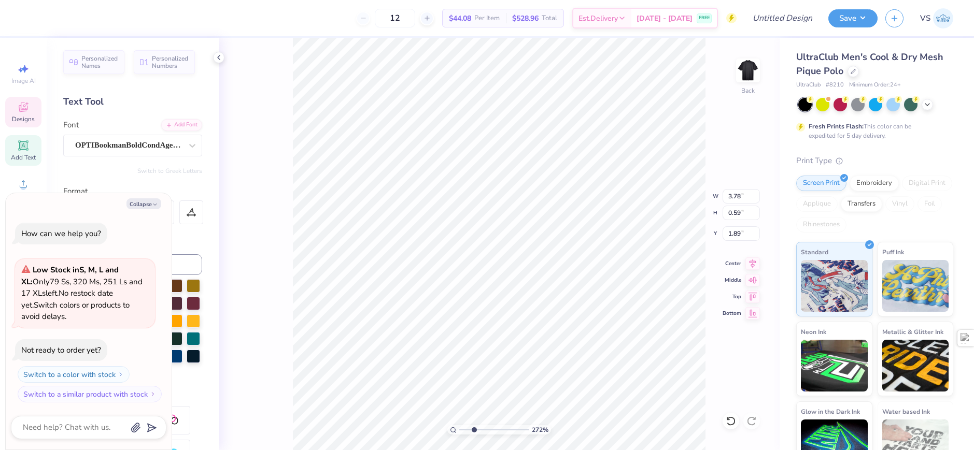
type input "2.71964221644285"
type textarea "x"
type input "2.71964221644285"
type textarea "x"
type input "2.78"
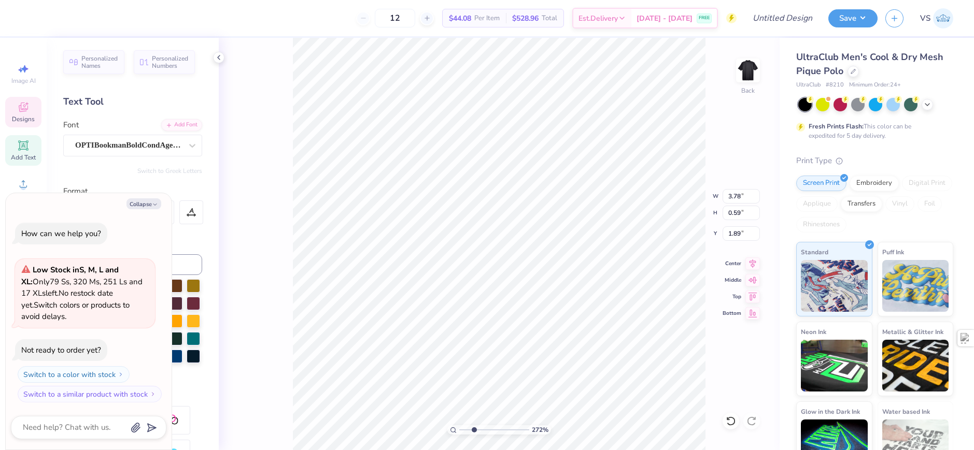
type input "0.44"
type input "2.71964221644285"
type textarea "x"
type input "2.71964221644285"
type textarea "x"
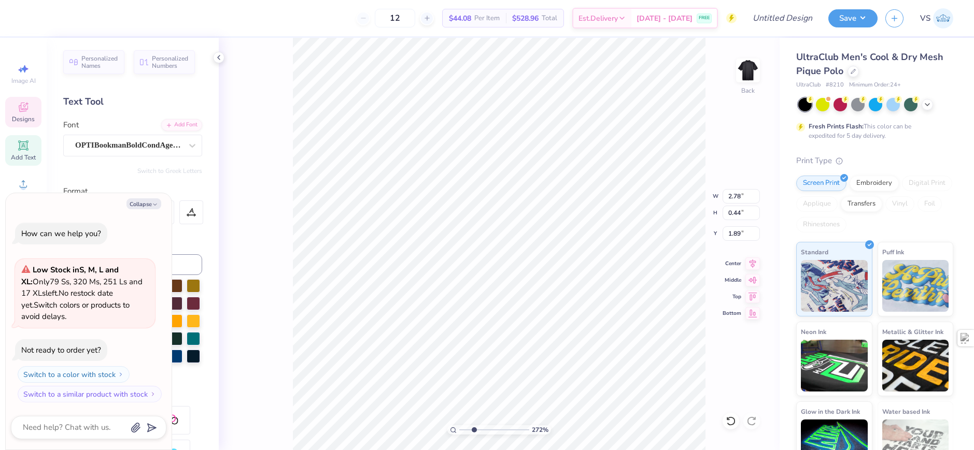
type input "2.08"
type input "2.71964221644285"
type textarea "x"
type input "3.31"
type input "0.21"
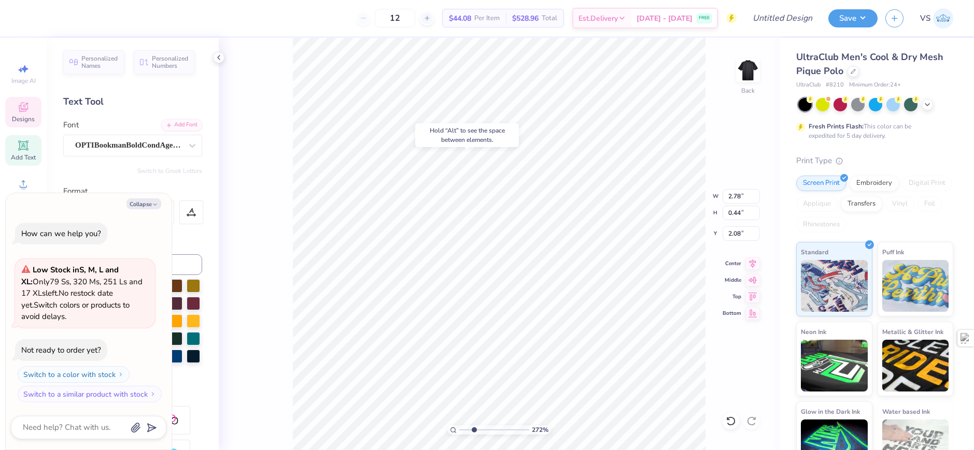
type input "3.35"
type input "2.71964221644285"
type textarea "x"
type input "2.71964221644285"
type textarea "x"
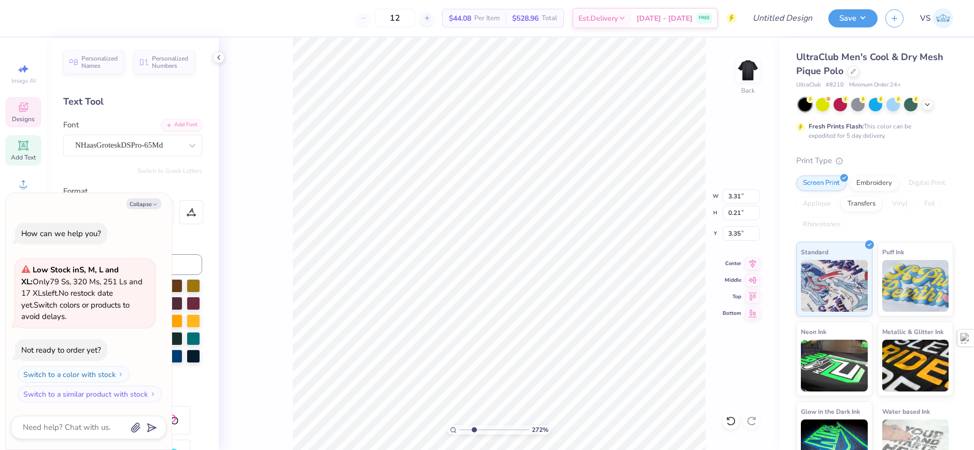
scroll to position [8, 2]
type input "2.71964221644285"
type textarea "x"
type input "2.71964221644285"
type textarea "x"
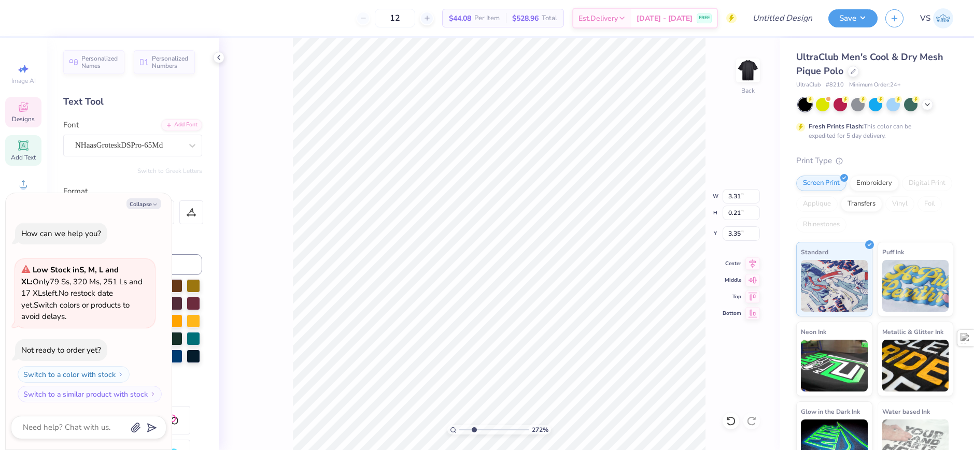
type textarea "Mcgill University"
type input "2.71964221644285"
type textarea "x"
type input "2.71964221644285"
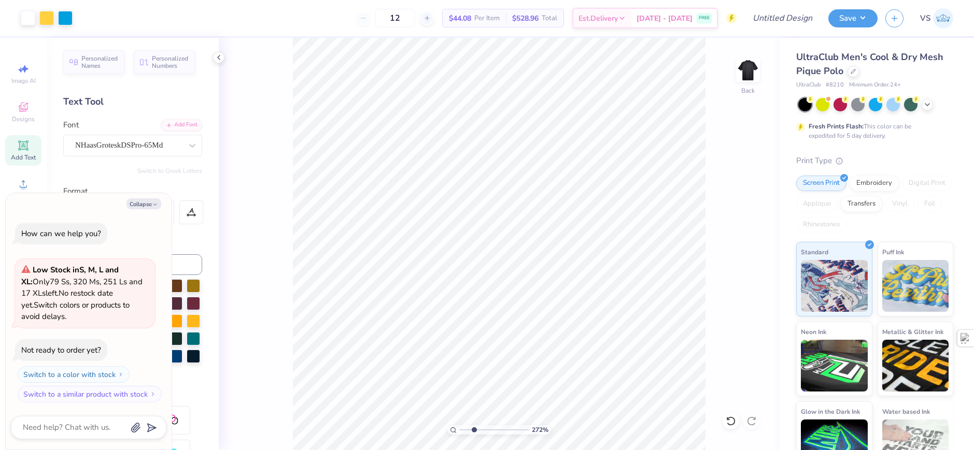
type textarea "x"
type input "2.71964221644285"
type textarea "x"
type input "2.71964221644285"
type textarea "x"
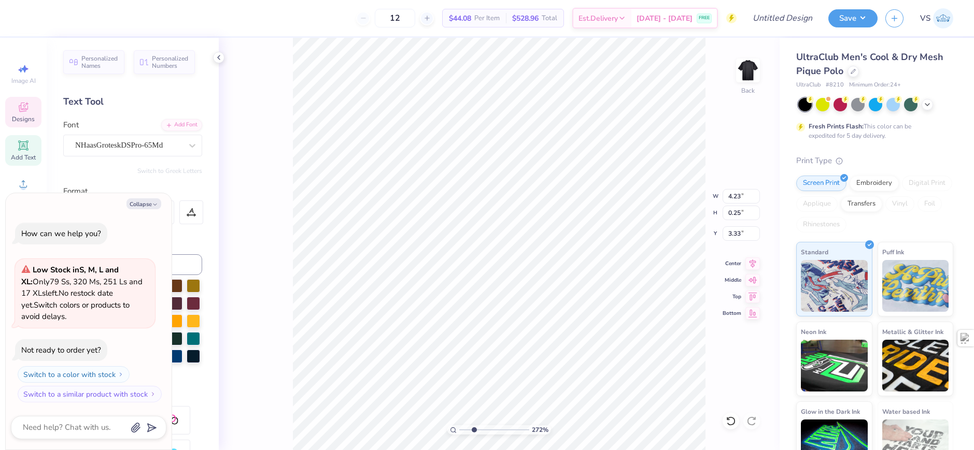
scroll to position [8, 2]
type input "2.71964221644285"
type textarea "x"
type input "2.71964221644285"
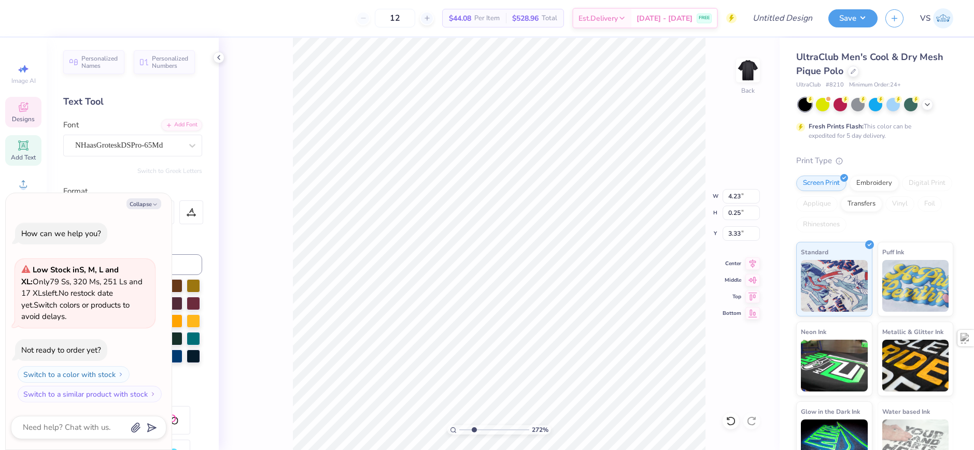
type textarea "x"
type input "2.71964221644285"
type textarea "x"
type input "2.71964221644285"
type textarea "x"
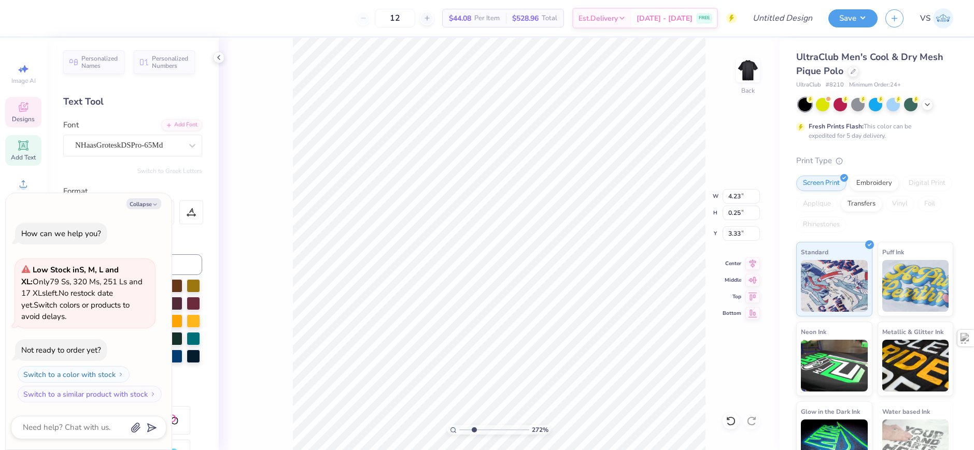
type input "2.71964221644285"
type textarea "x"
type input "2.71964221644285"
type textarea "x"
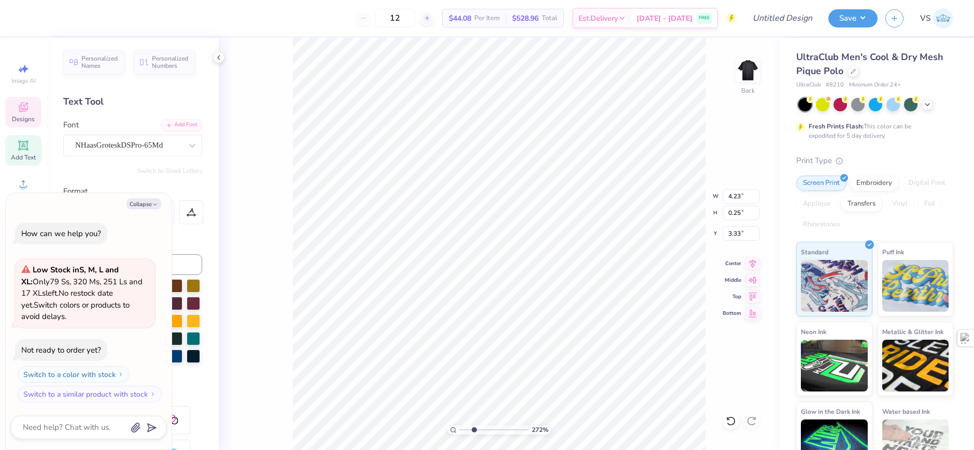
type input "2.71964221644285"
type textarea "x"
paste textarea "CGILL UNIVERSITY"
type input "2.71964221644285"
type textarea "x"
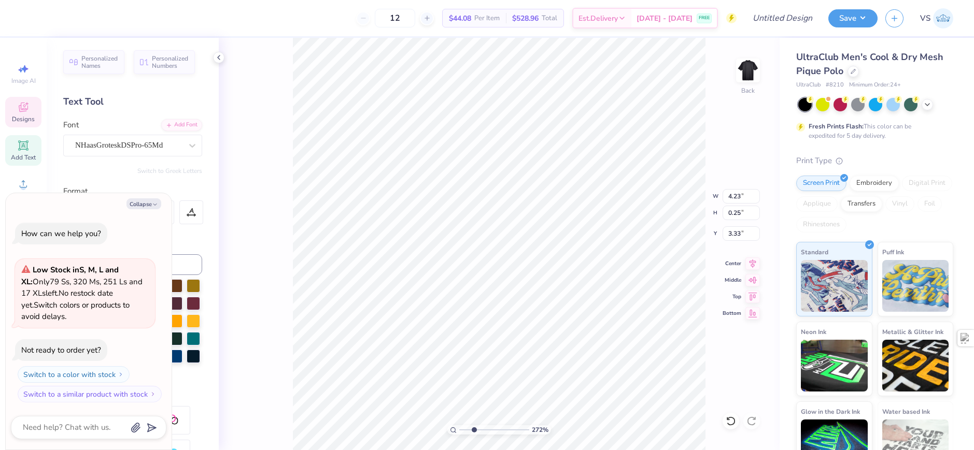
type textarea "MCGILL UNIVERSITY"
type input "2.71964221644285"
type textarea "x"
type input "2.71964221644285"
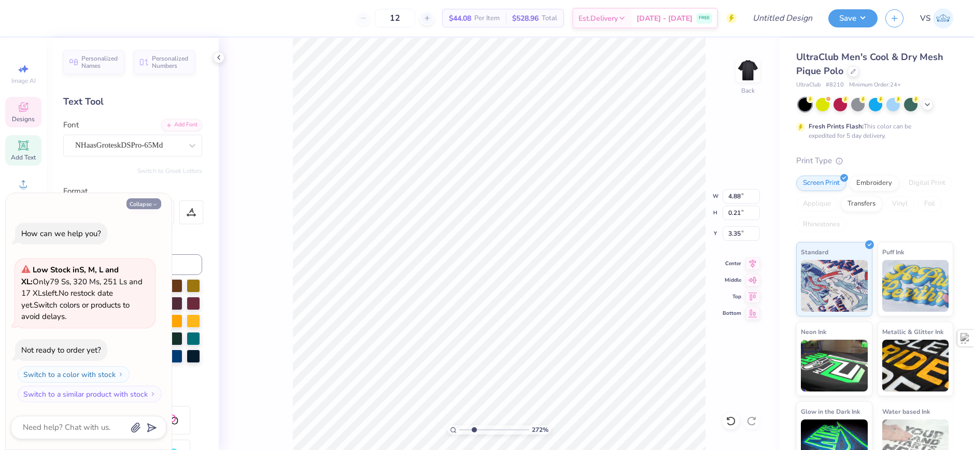
click at [131, 199] on button "Collapse" at bounding box center [143, 203] width 35 height 11
type textarea "x"
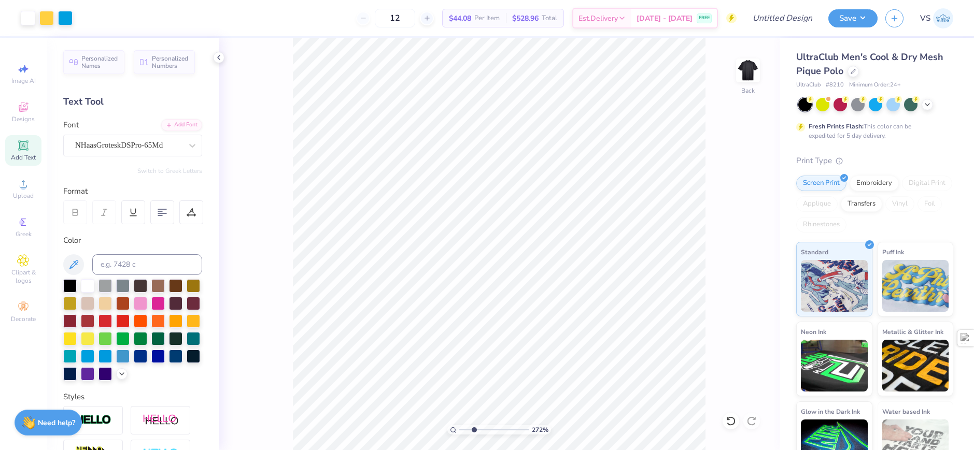
type input "2.71964221644285"
click at [179, 211] on div at bounding box center [191, 213] width 24 height 24
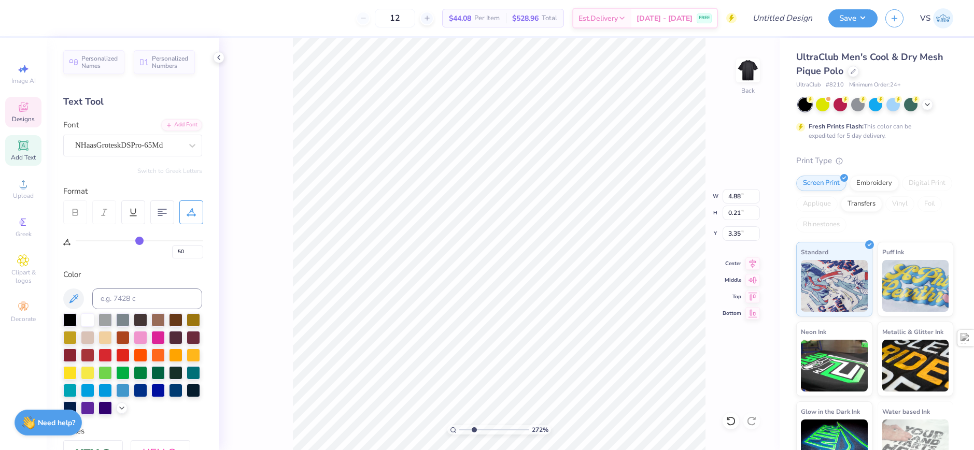
type input "49"
type input "48"
type input "47"
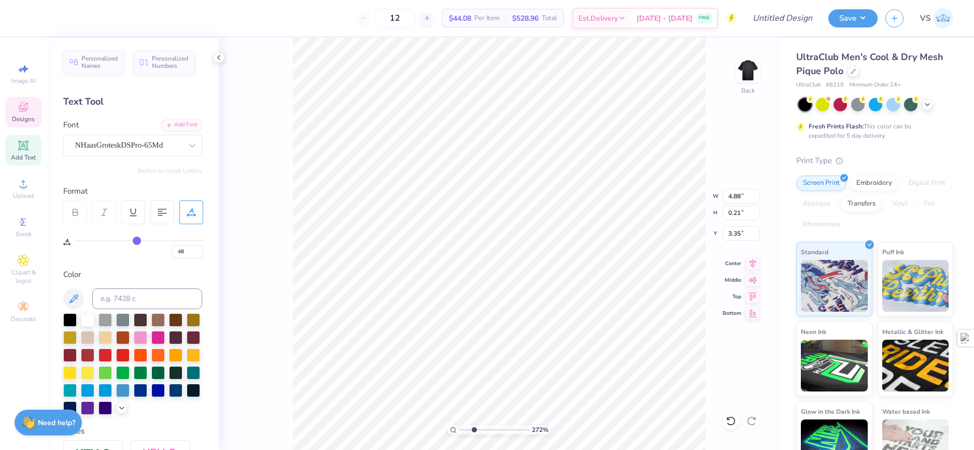
type input "47"
type input "46"
type input "2.71964221644285"
type input "4.70"
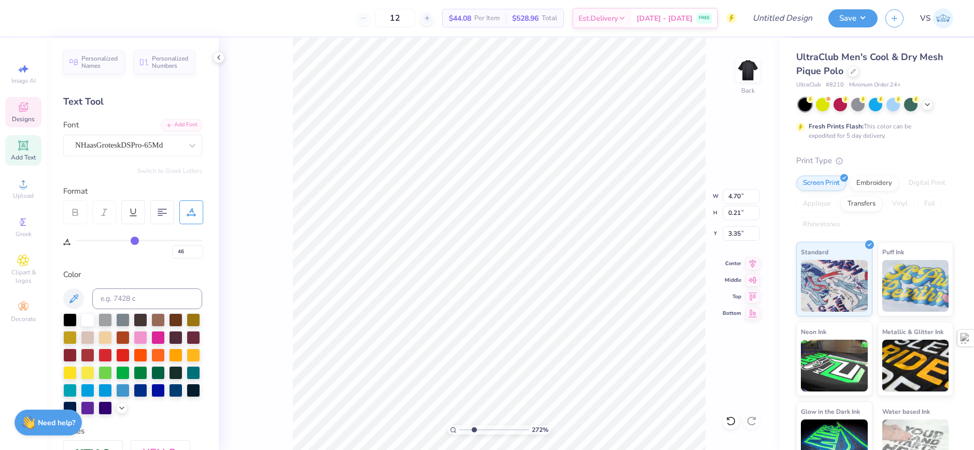
type input "45"
type input "44"
type input "43"
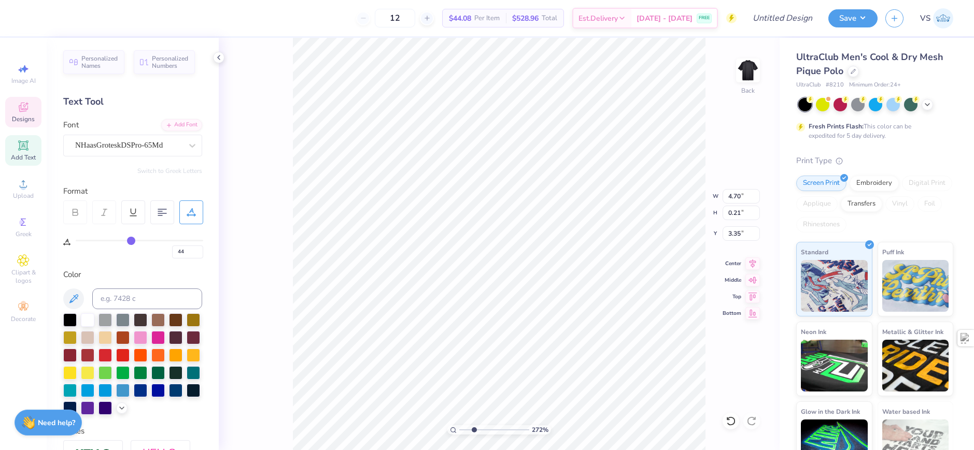
type input "43"
type input "42"
type input "41"
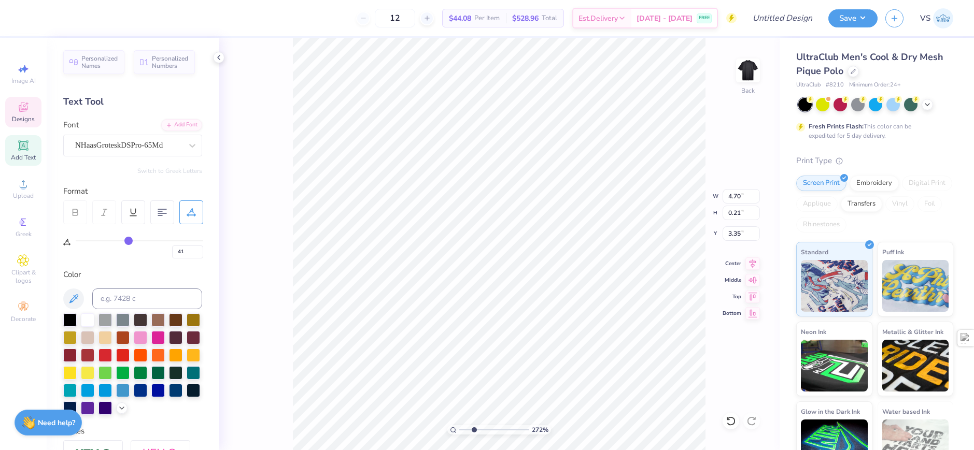
type input "2.71964221644285"
type input "4.47"
type input "40"
type input "39"
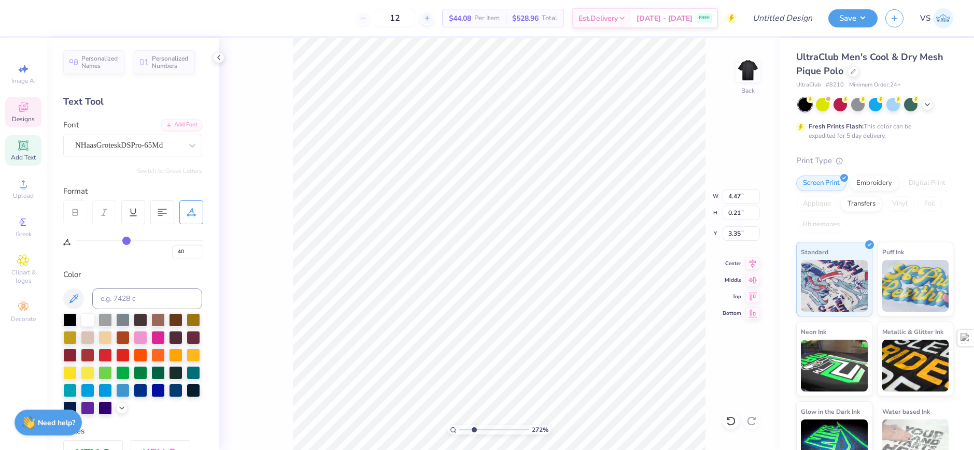
type input "39"
type input "2.71964221644285"
type input "38"
type input "2.71964221644285"
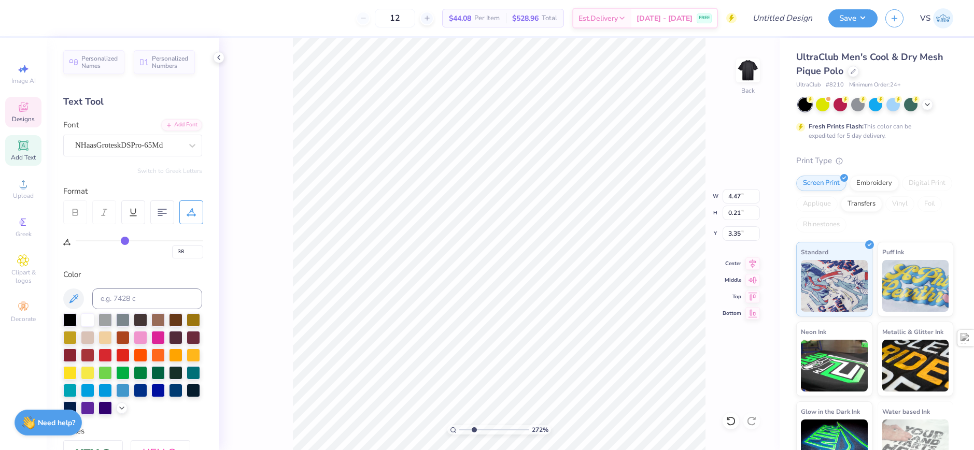
type input "4.38"
type input "37"
type input "36"
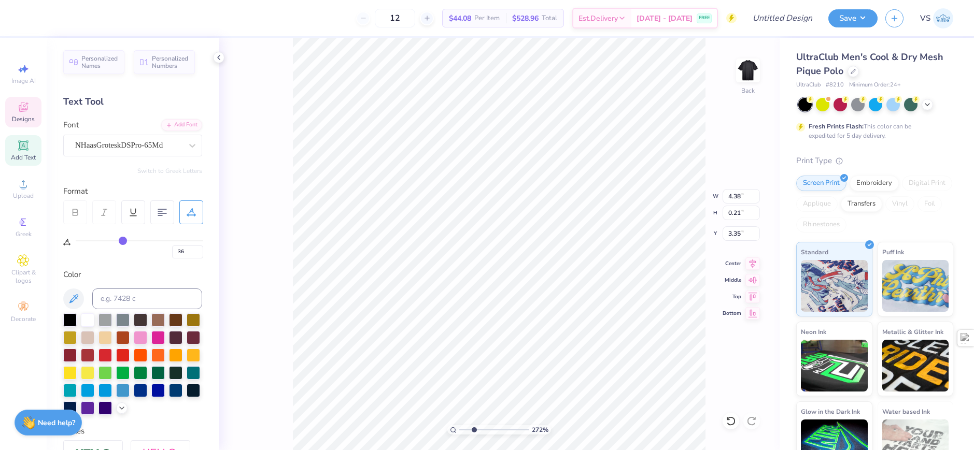
type input "35"
drag, startPoint x: 140, startPoint y: 239, endPoint x: 122, endPoint y: 237, distance: 18.3
type input "35"
click at [122, 240] on input "range" at bounding box center [139, 241] width 127 height 2
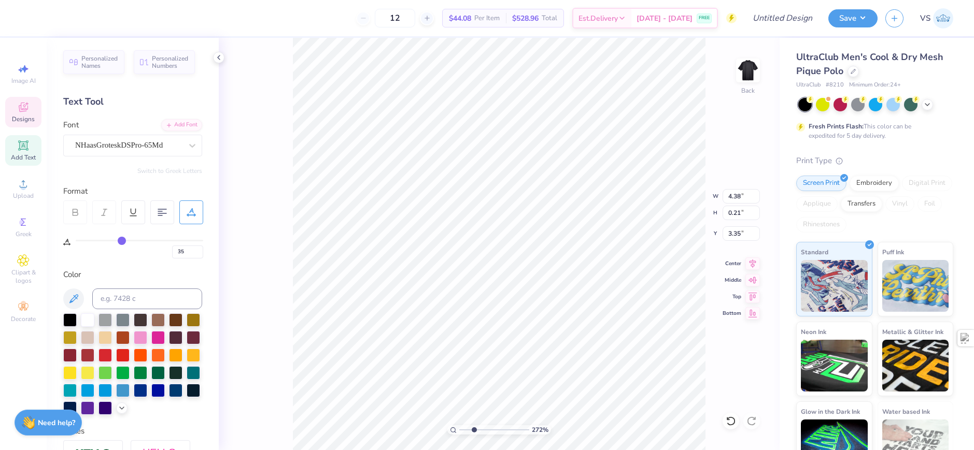
type input "2.71964221644285"
type input "4.20"
type input "2.71964221644285"
type input "0"
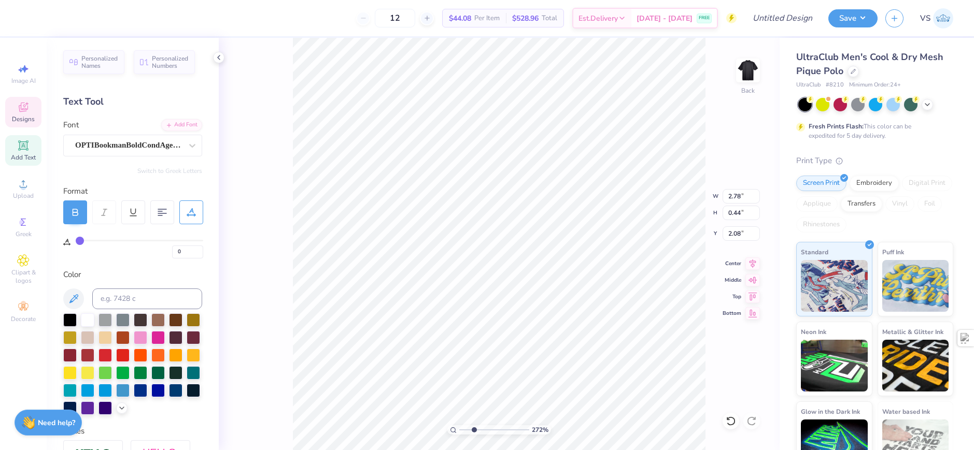
type input "2.71964221644285"
type input "35"
type input "4.20"
type input "0.21"
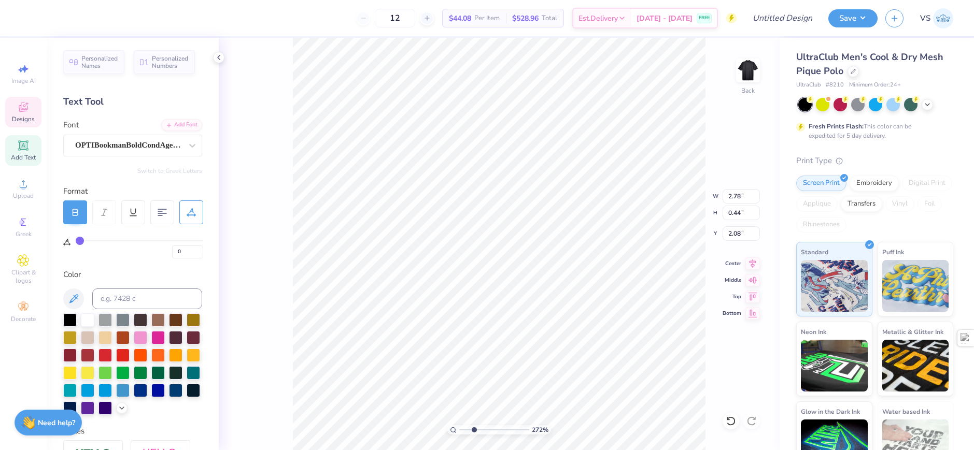
type input "3.35"
type input "2.71964221644285"
type input "0"
type input "2.78"
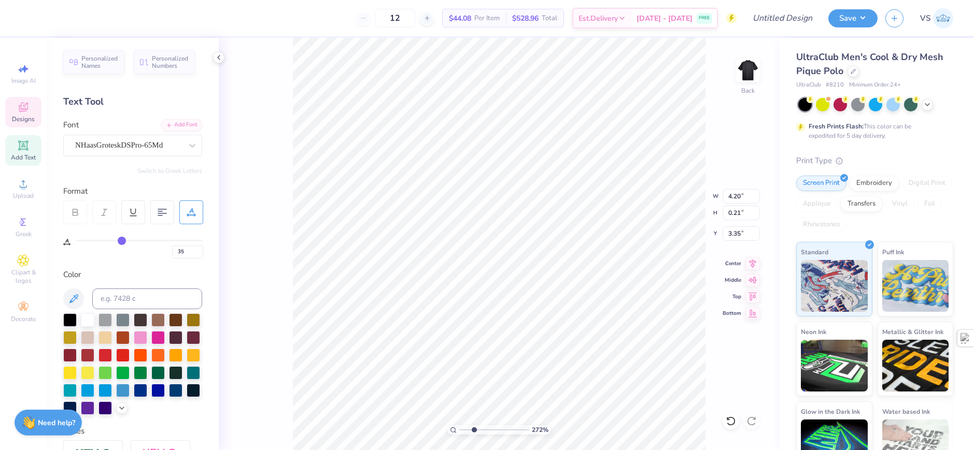
type input "0.44"
type input "2.08"
click at [157, 152] on div "OPTIBookmanBoldCondAgency" at bounding box center [128, 145] width 109 height 16
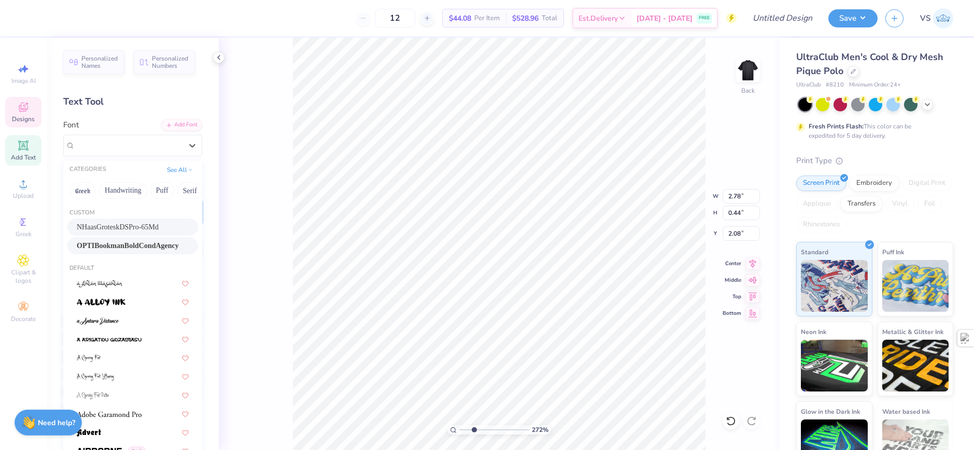
click at [131, 228] on span "NHaasGroteskDSPro-65Md" at bounding box center [118, 227] width 82 height 11
type input "2.71964221644285"
type input "2.54"
type input "0.39"
type input "2.11"
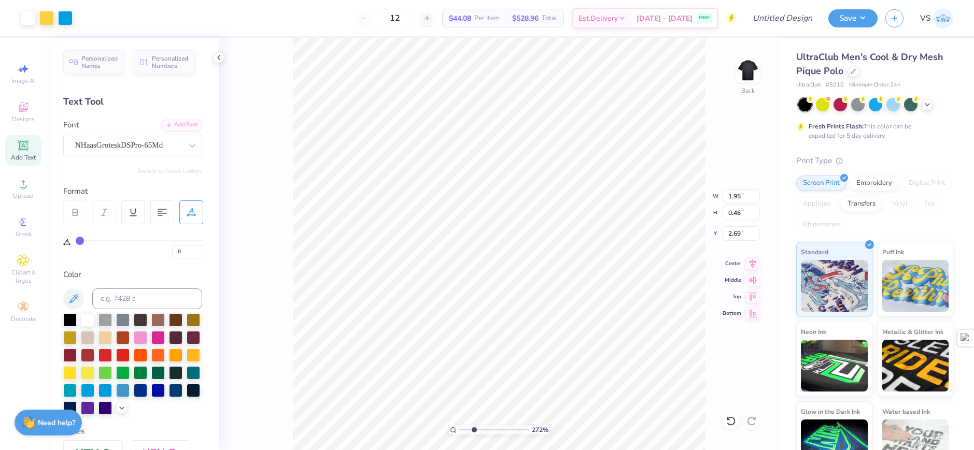
type input "2.71964221644285"
type input "2.49"
type input "0.59"
type input "2.71964221644285"
type input "2.62"
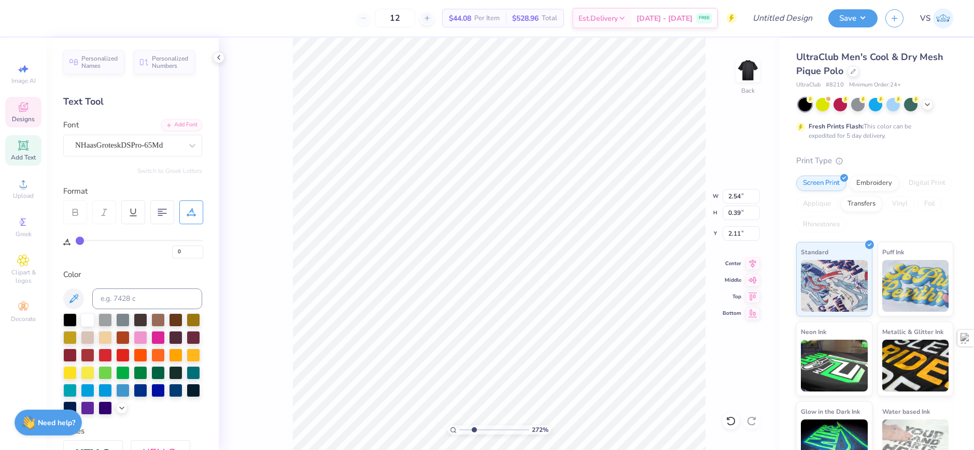
type input "2.71964221644285"
type input "2.05"
type input "2.71964221644285"
type input "5.23"
type input "1.89"
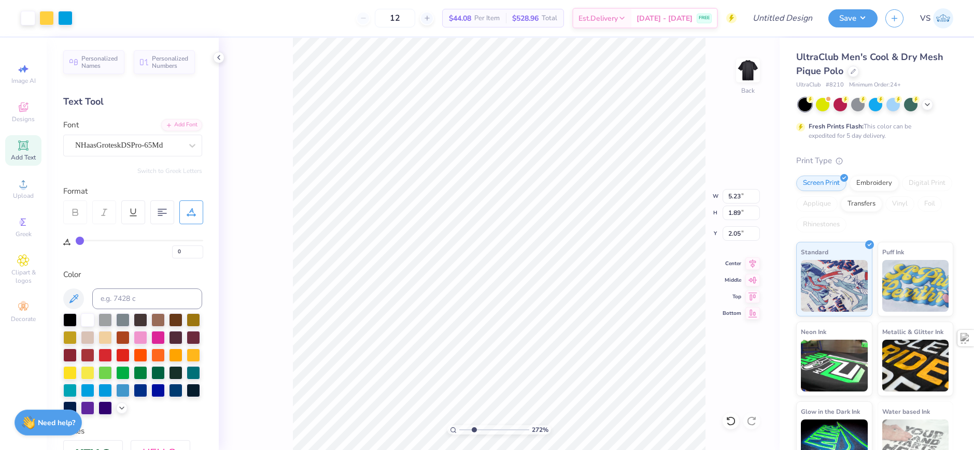
type input "2.71964221644285"
type input "1.90"
type input "2.71964221644285"
type input "1.84"
type input "1.64913377760655"
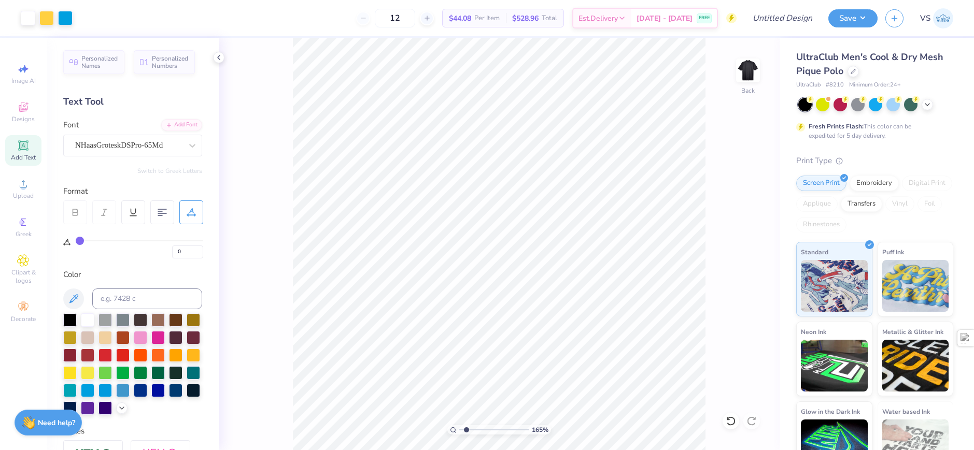
type input "35"
type input "1.64913377760655"
type input "4.40"
type input "0.22"
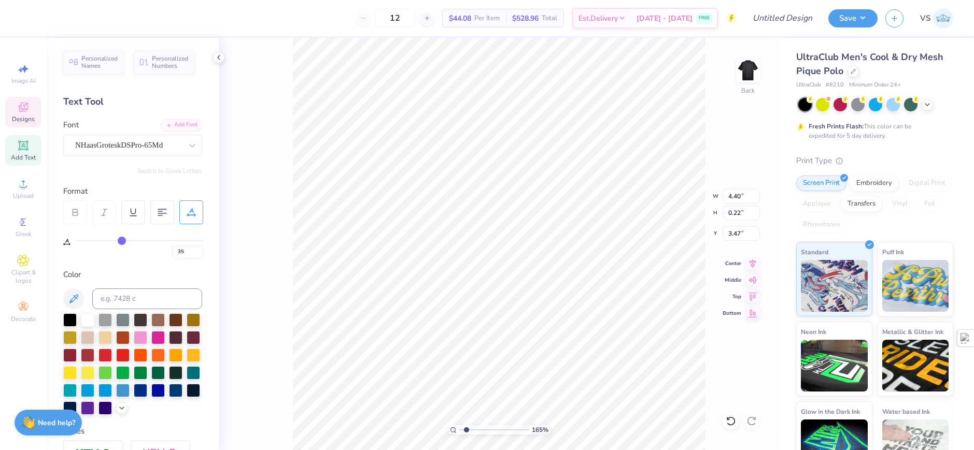
type input "1.64913377760655"
type input "3.49"
type input "1.64913377760655"
type input "0"
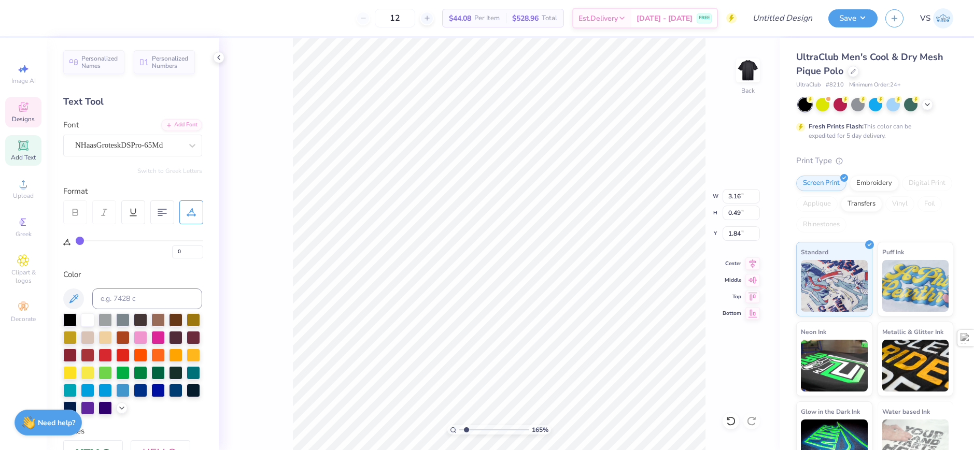
type input "1.64913377760655"
type input "2.49"
type input "0.38"
type input "1.94"
type input "1.64913377760655"
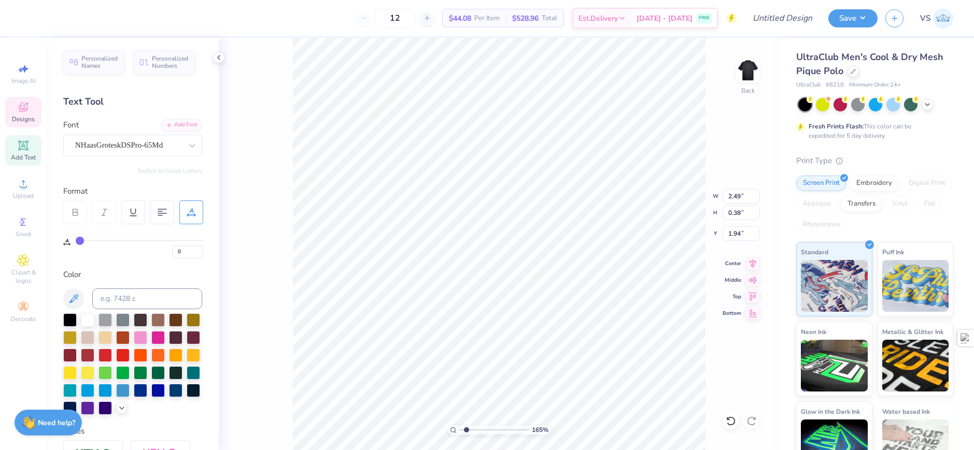
type input "1.92"
type input "1.64913377760655"
type input "1.94"
type input "1"
type input "4.08"
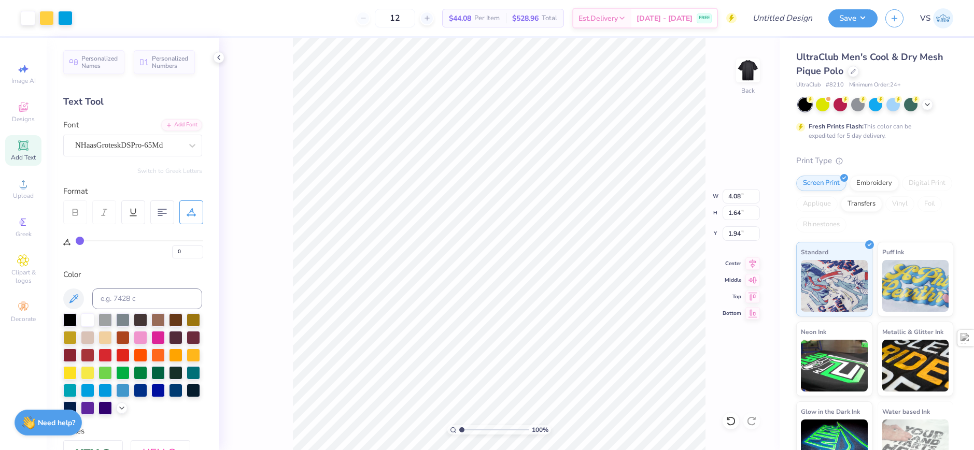
type input "1.64"
click at [797, 18] on input "Design Title" at bounding box center [770, 18] width 102 height 21
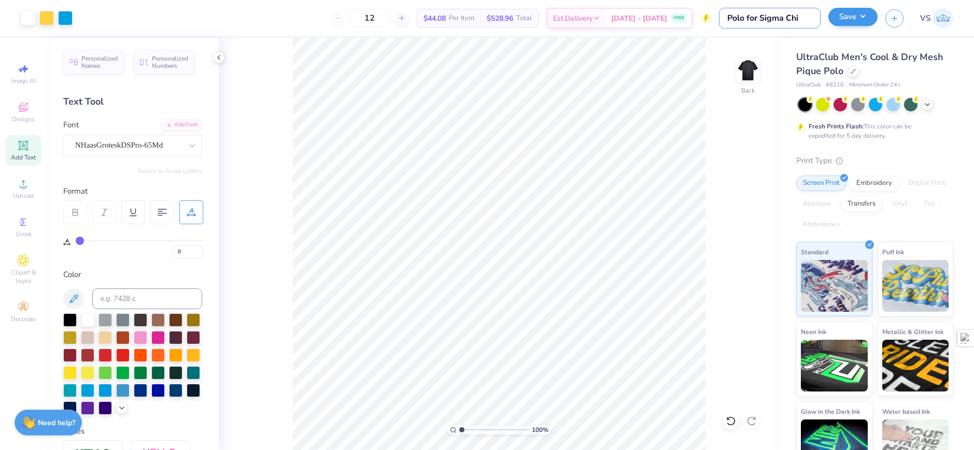
type input "Polo for Sigma Chi"
click at [839, 16] on button "Save" at bounding box center [852, 17] width 49 height 18
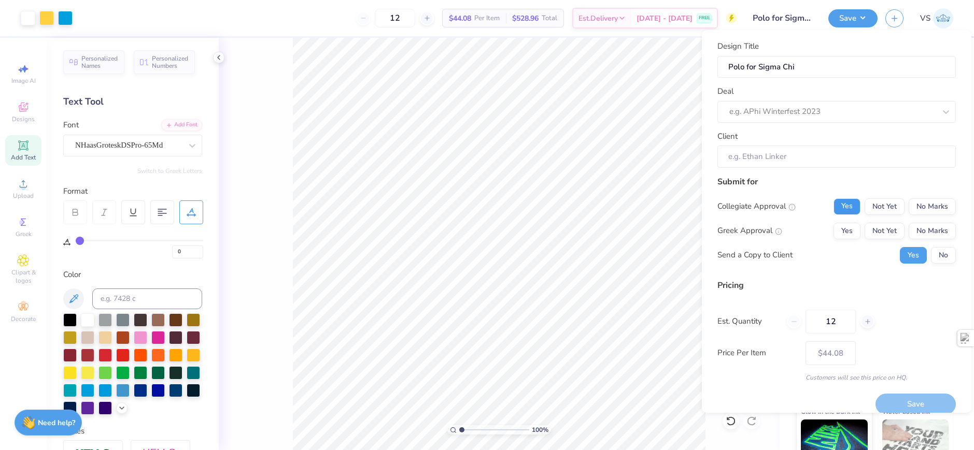
click at [847, 208] on button "Yes" at bounding box center [846, 206] width 27 height 17
click at [836, 233] on button "Yes" at bounding box center [846, 231] width 27 height 17
click at [933, 259] on button "No" at bounding box center [943, 255] width 25 height 17
click at [884, 301] on div "Pricing Est. Quantity 12 Price Per Item $44.08 Customers will see this price on…" at bounding box center [836, 330] width 238 height 103
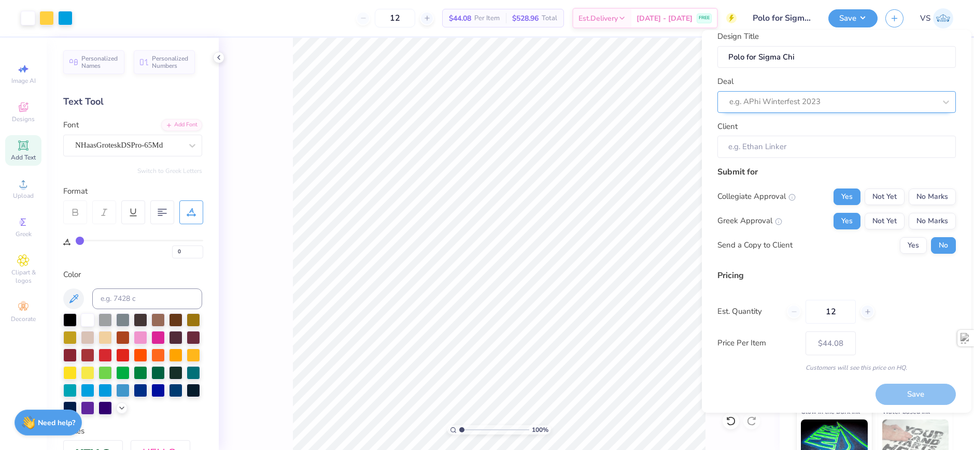
scroll to position [12, 0]
click at [787, 88] on div "Deal e.g. APhi Winterfest 2023" at bounding box center [836, 93] width 238 height 37
click at [795, 102] on div at bounding box center [822, 101] width 186 height 14
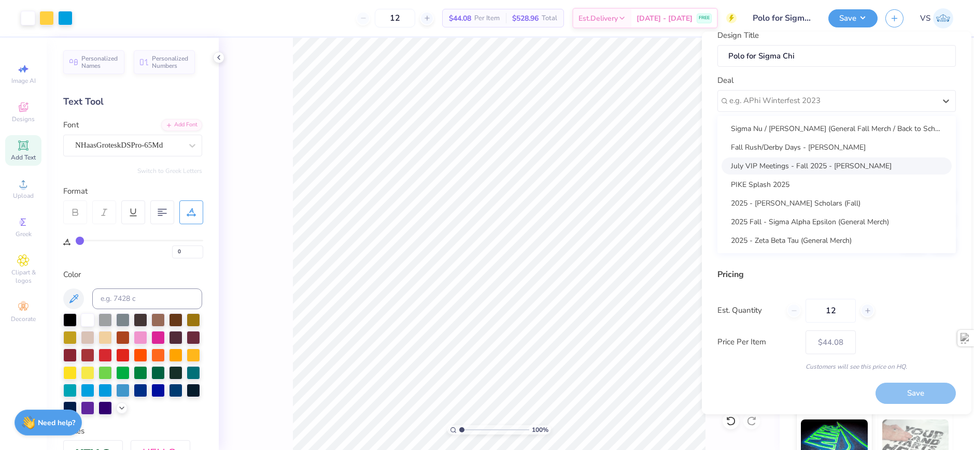
click at [837, 167] on div "July VIP Meetings - Fall 2025 - Walid Chaaban" at bounding box center [836, 166] width 230 height 17
type input "Walid Chaaban"
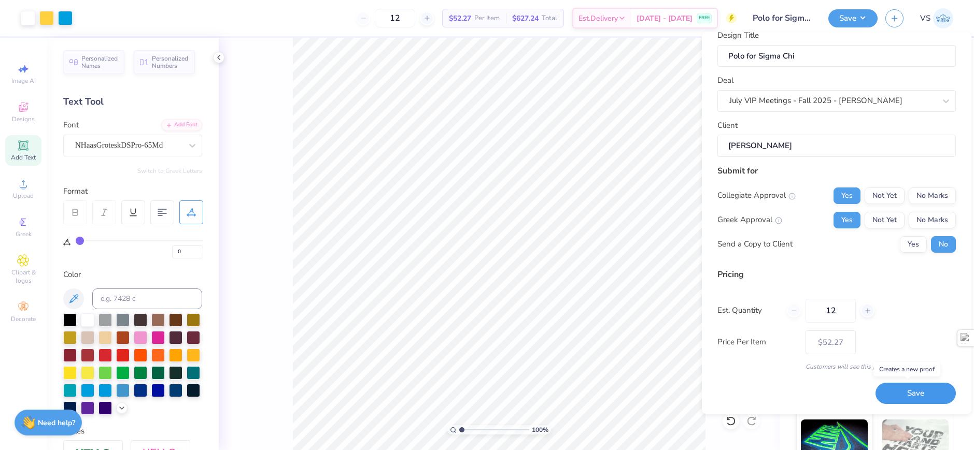
click at [907, 390] on button "Save" at bounding box center [915, 393] width 80 height 21
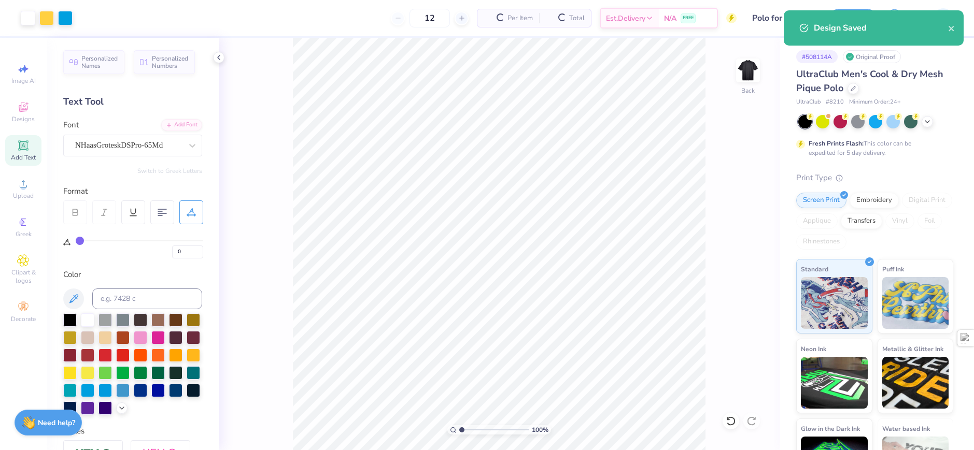
type input "$44.08"
